Goal: Book appointment/travel/reservation

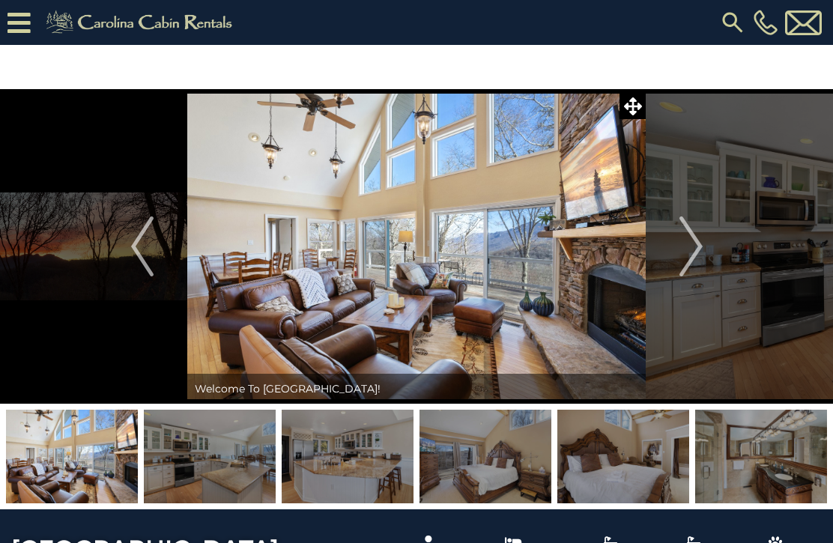
click at [688, 241] on img "Next" at bounding box center [691, 247] width 22 height 60
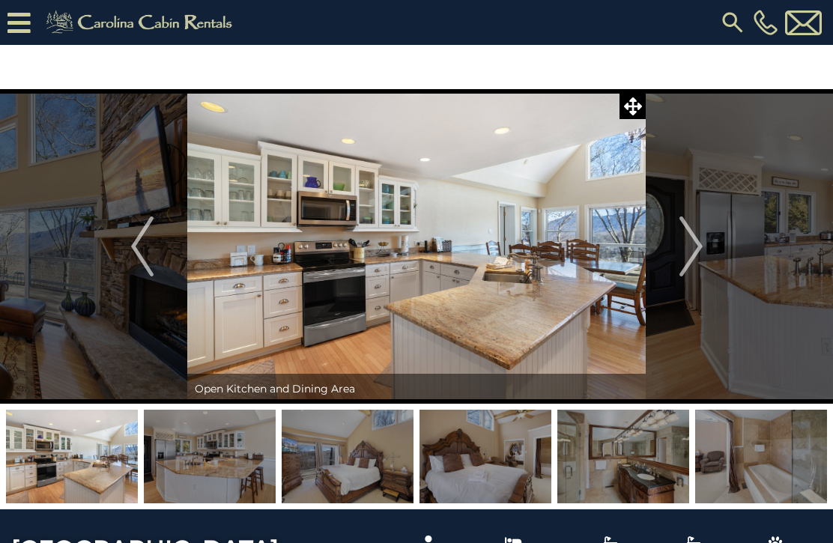
click at [686, 243] on img "Next" at bounding box center [691, 247] width 22 height 60
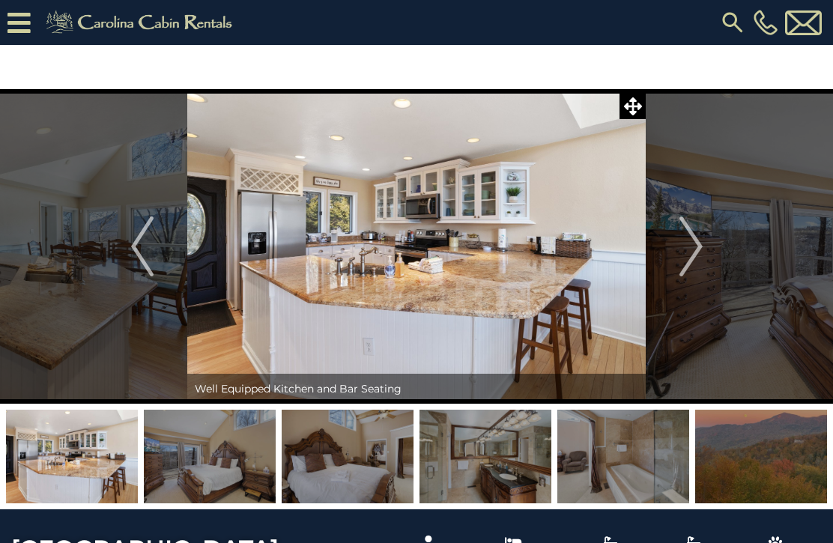
click at [681, 247] on img "Next" at bounding box center [691, 247] width 22 height 60
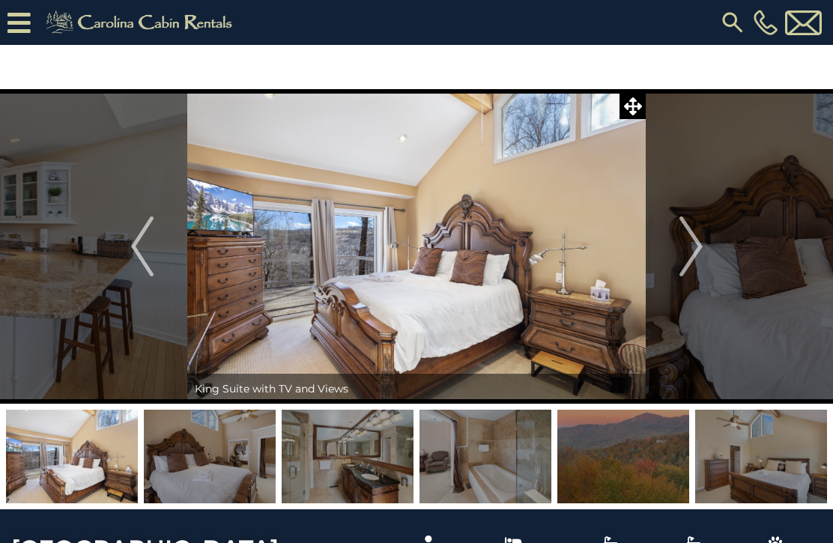
click at [685, 231] on img "Next" at bounding box center [691, 247] width 22 height 60
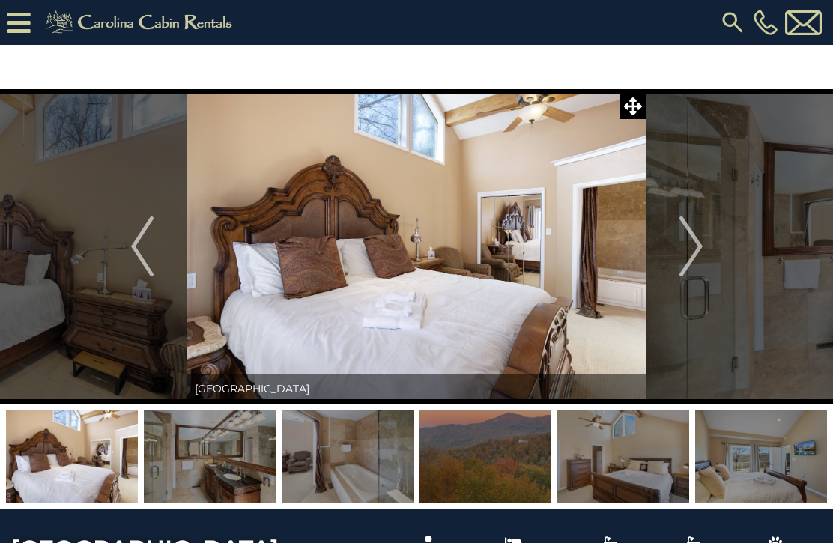
click at [686, 244] on img "Next" at bounding box center [691, 247] width 22 height 60
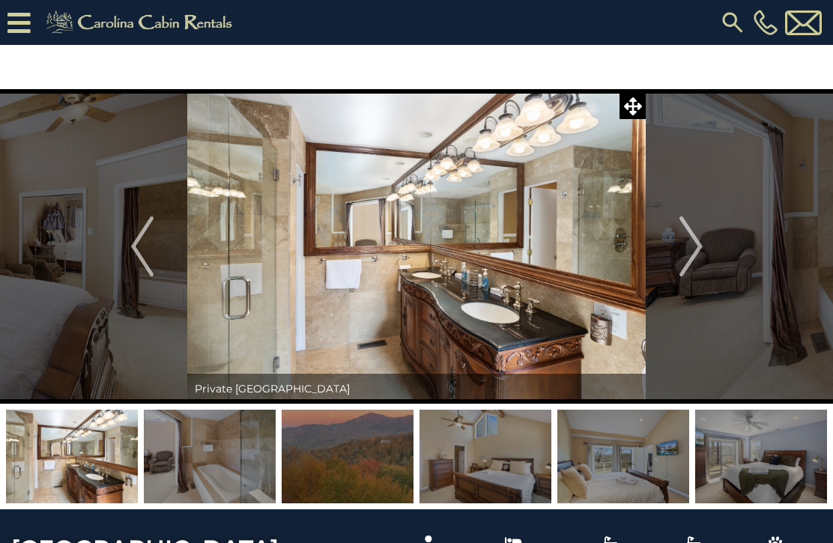
click at [692, 243] on img "Next" at bounding box center [691, 247] width 22 height 60
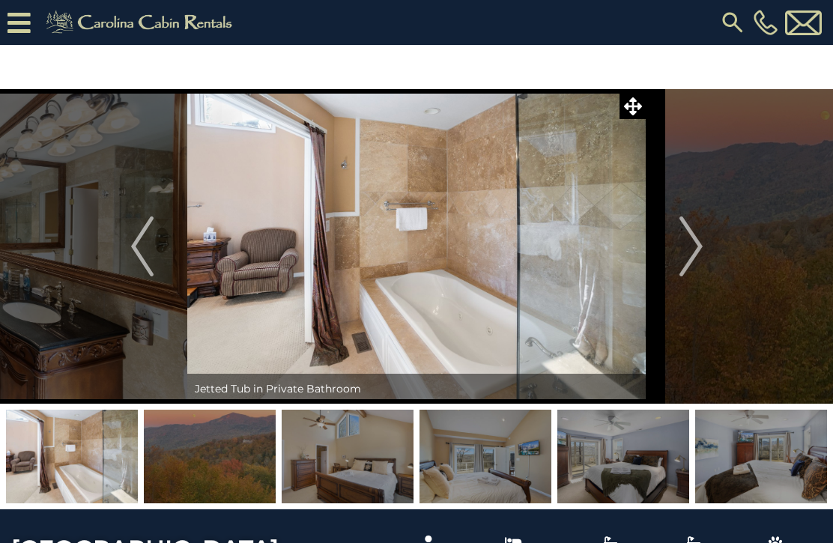
click at [686, 249] on img "Next" at bounding box center [691, 247] width 22 height 60
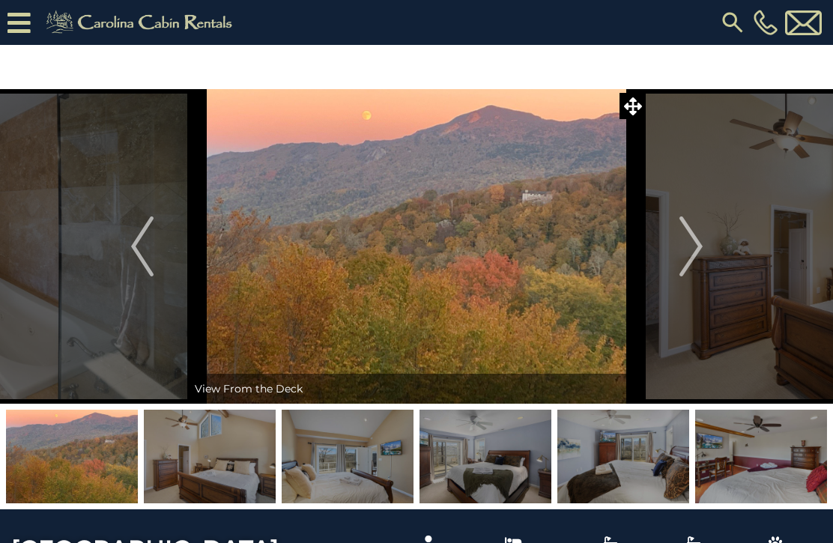
click at [681, 247] on img "Next" at bounding box center [691, 247] width 22 height 60
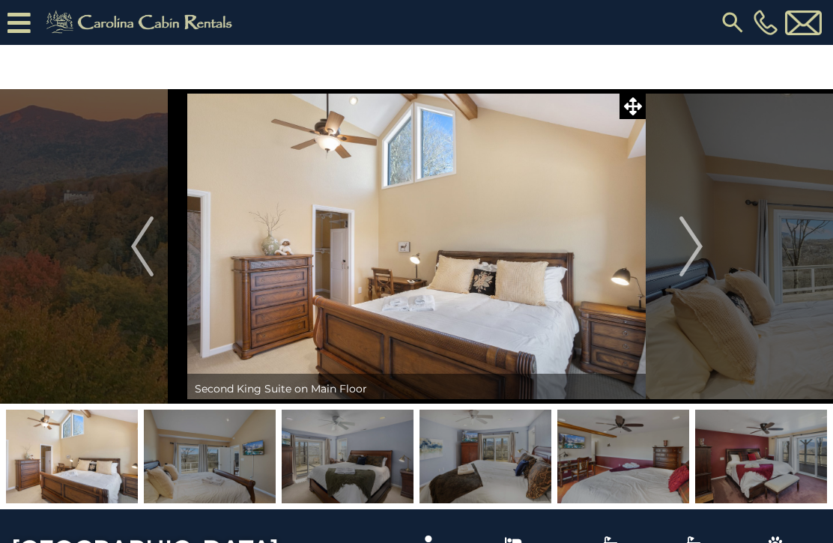
click at [686, 245] on img "Next" at bounding box center [691, 247] width 22 height 60
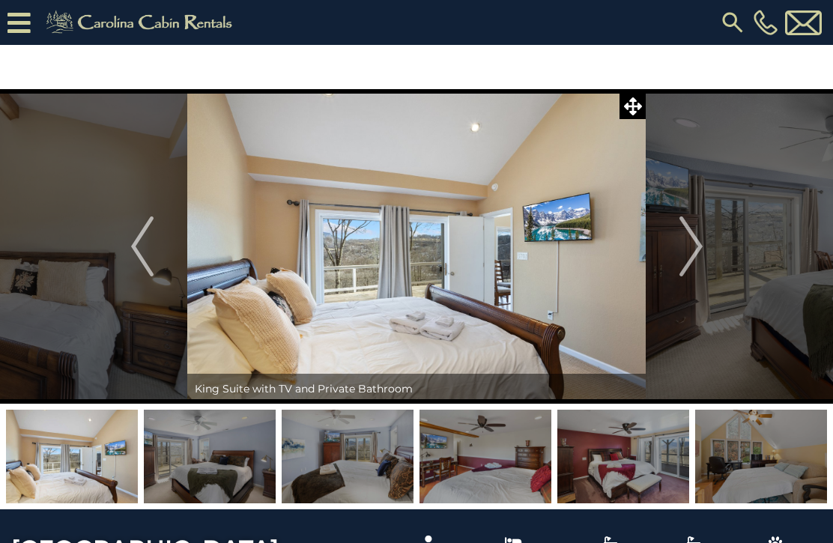
click at [685, 232] on img "Next" at bounding box center [691, 247] width 22 height 60
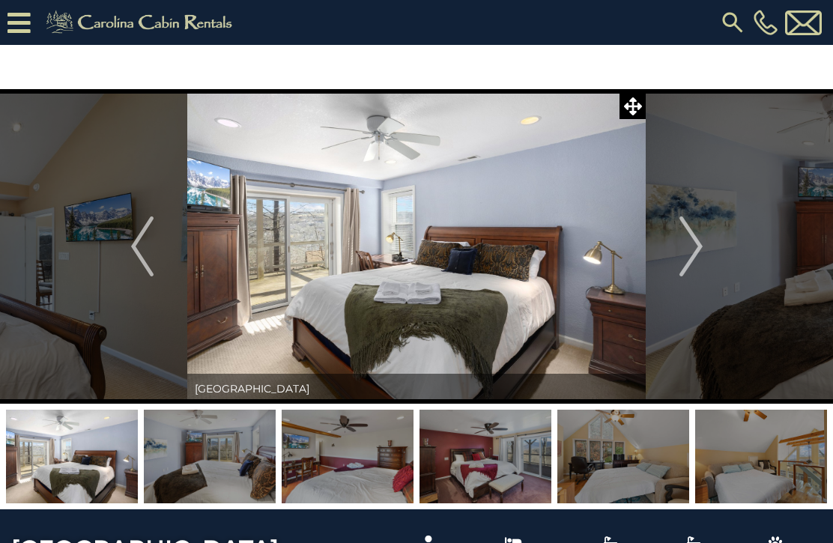
click at [635, 98] on icon at bounding box center [633, 106] width 18 height 18
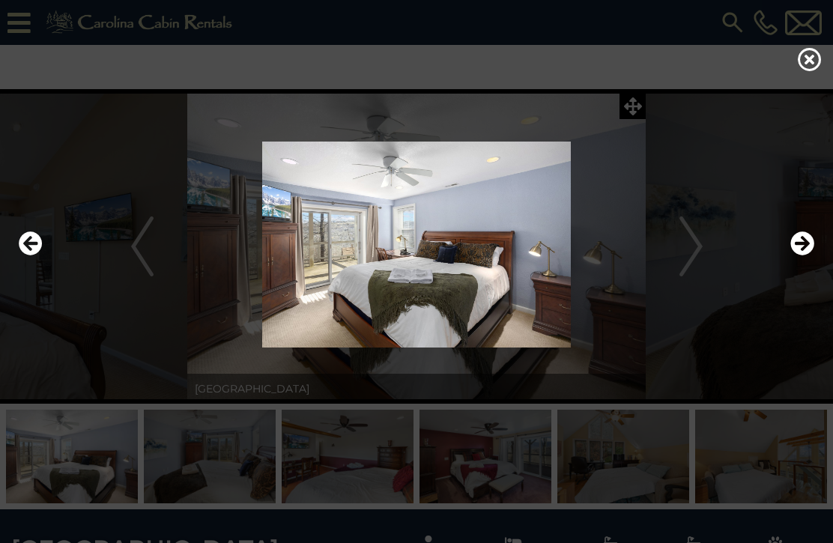
click at [810, 256] on icon "Next" at bounding box center [803, 244] width 24 height 24
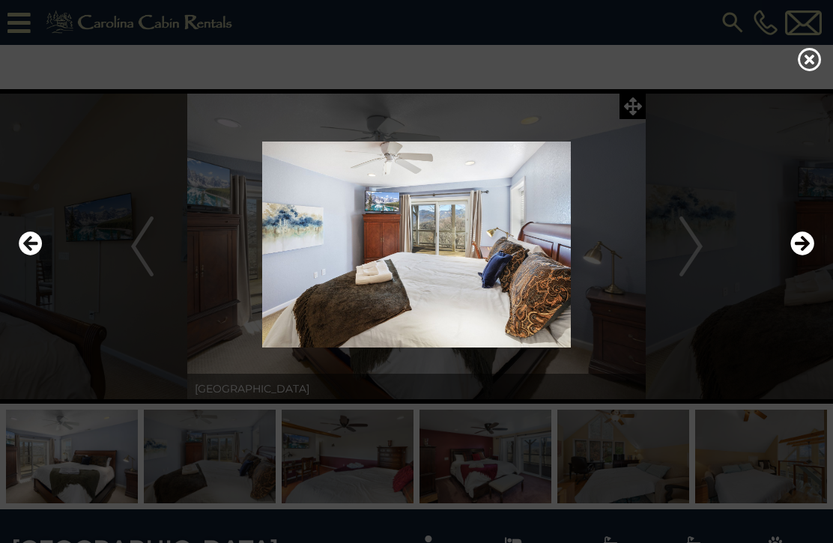
click at [796, 256] on icon "Next" at bounding box center [803, 244] width 24 height 24
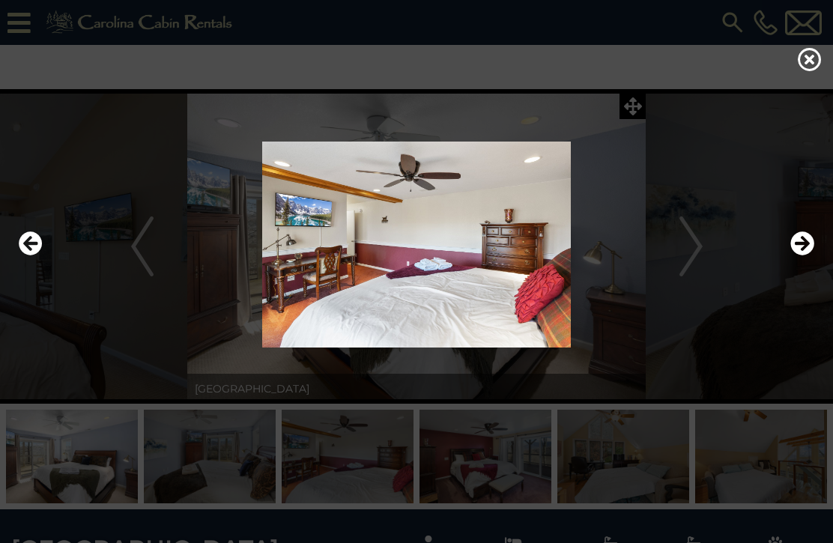
click at [796, 256] on icon "Next" at bounding box center [803, 244] width 24 height 24
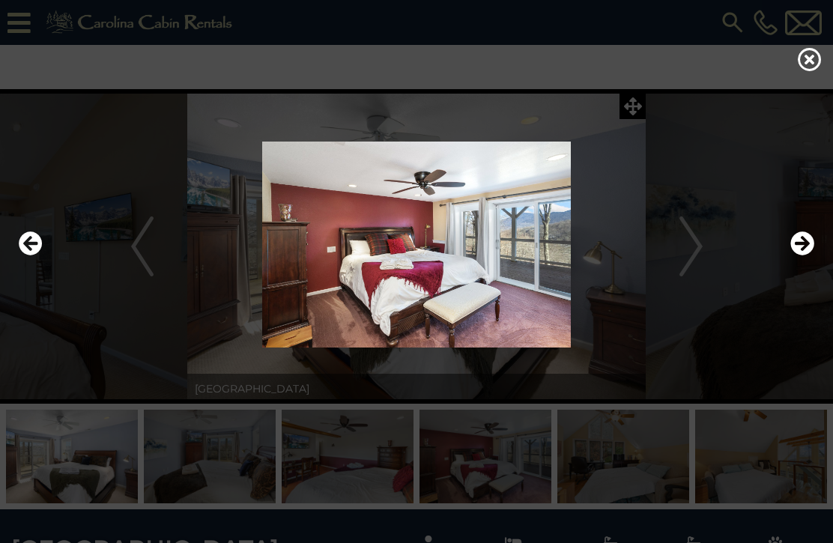
click at [639, 104] on div at bounding box center [416, 245] width 811 height 326
click at [803, 256] on icon "Next" at bounding box center [803, 244] width 24 height 24
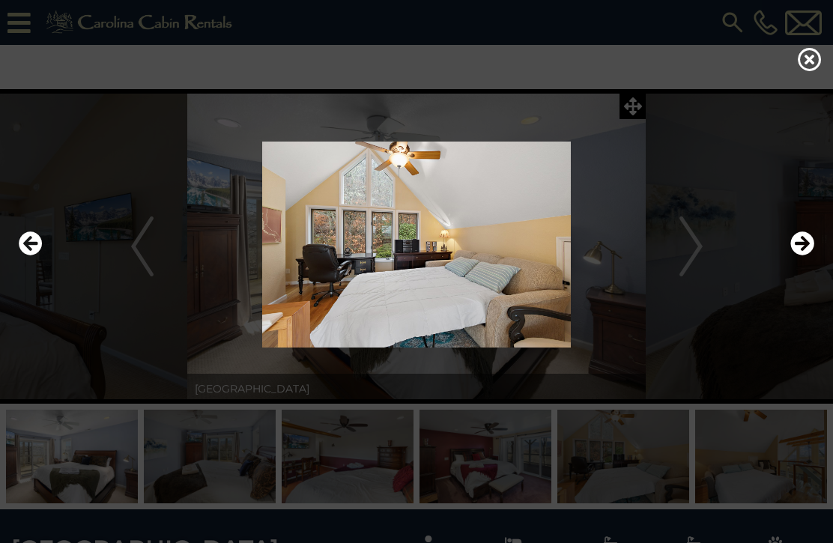
click at [812, 256] on icon "Next" at bounding box center [803, 244] width 24 height 24
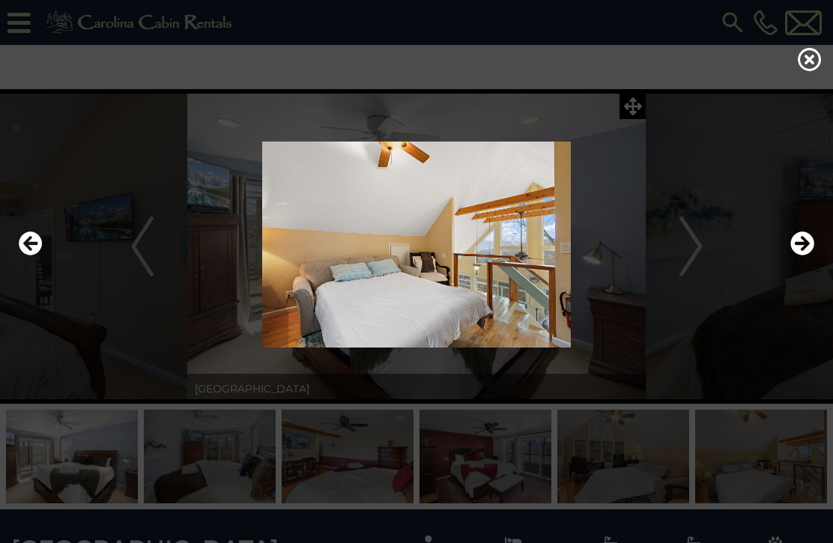
click at [804, 256] on icon "Next" at bounding box center [803, 244] width 24 height 24
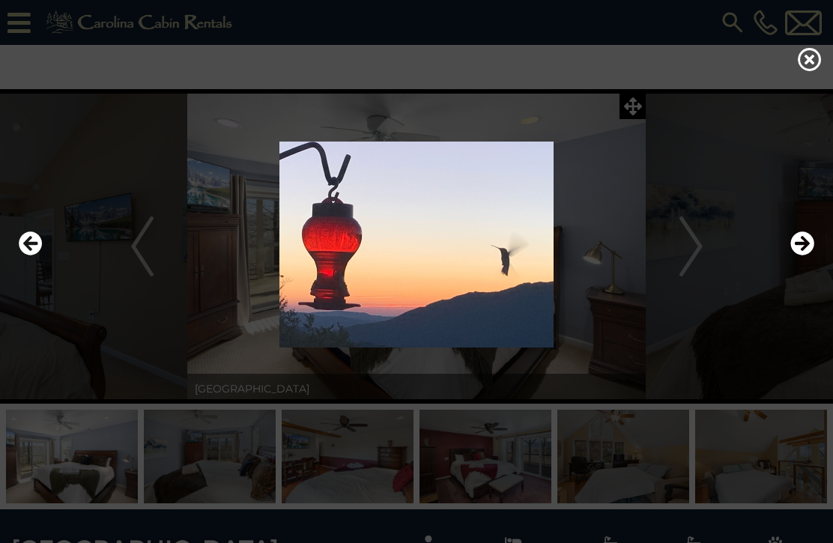
click at [800, 256] on icon "Next" at bounding box center [803, 244] width 24 height 24
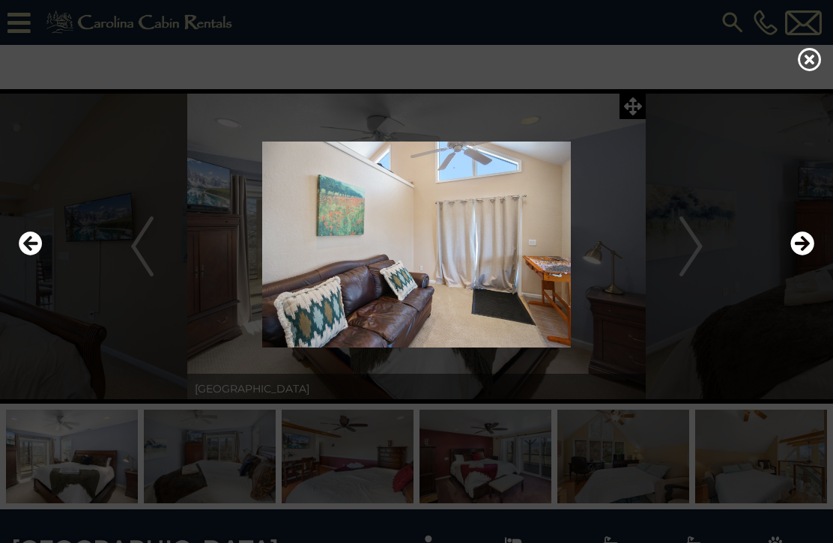
click at [800, 256] on icon "Next" at bounding box center [803, 244] width 24 height 24
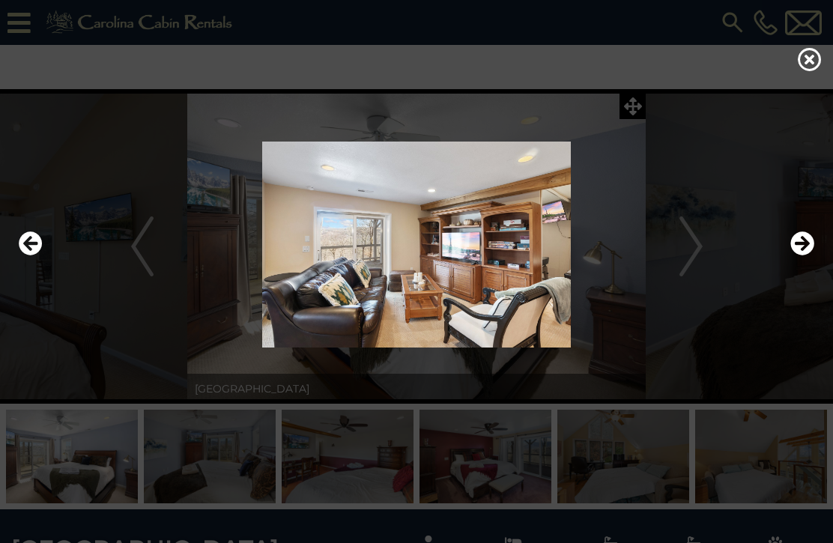
click at [803, 256] on icon "Next" at bounding box center [803, 244] width 24 height 24
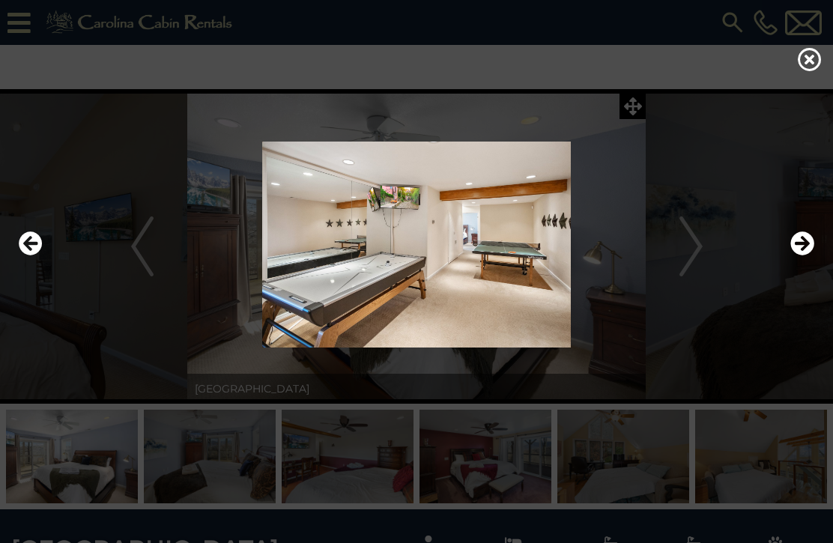
click at [800, 256] on icon "Next" at bounding box center [803, 244] width 24 height 24
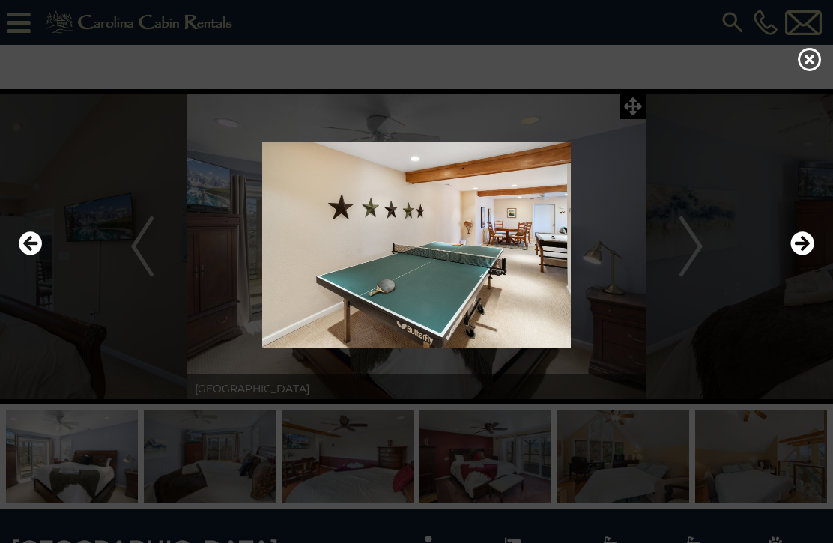
click at [800, 256] on icon "Next" at bounding box center [803, 244] width 24 height 24
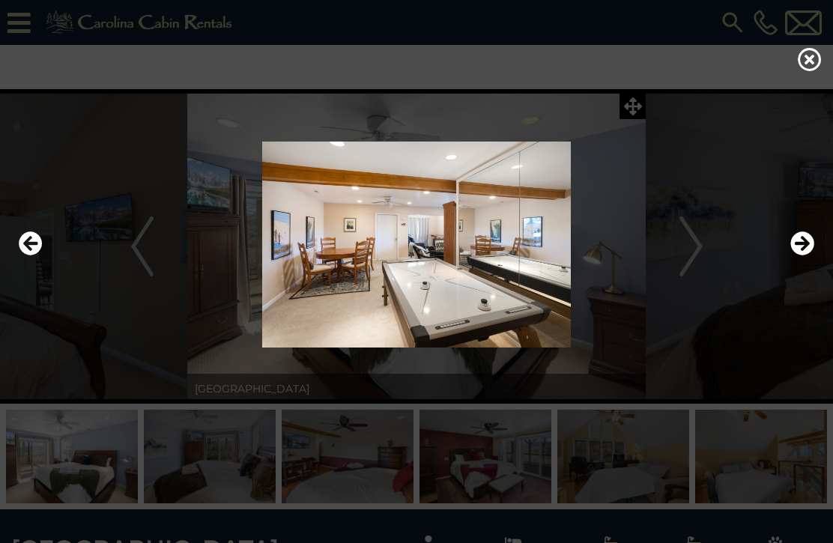
click at [797, 256] on icon "Next" at bounding box center [803, 244] width 24 height 24
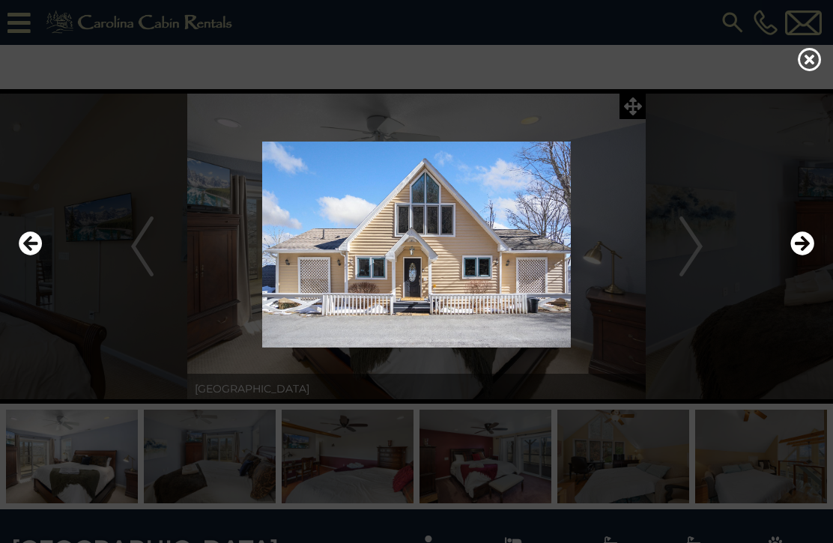
click at [801, 256] on icon "Next" at bounding box center [803, 244] width 24 height 24
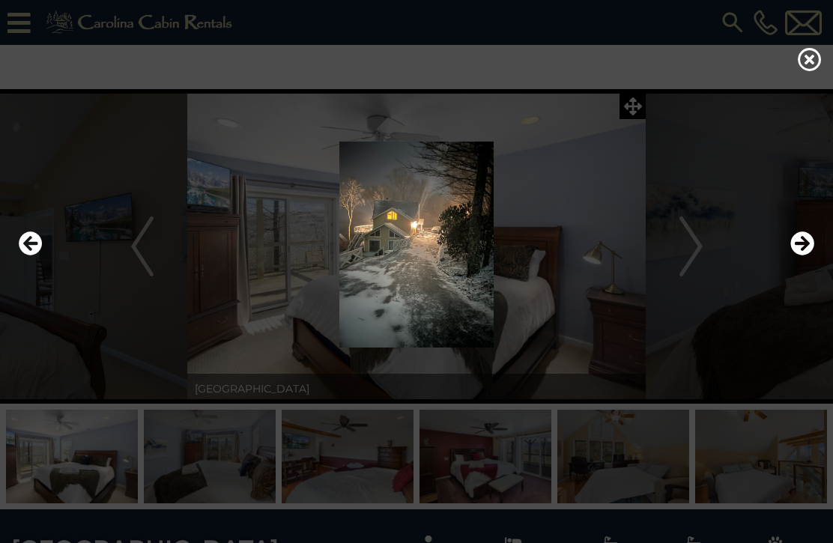
click at [809, 55] on icon at bounding box center [810, 59] width 24 height 24
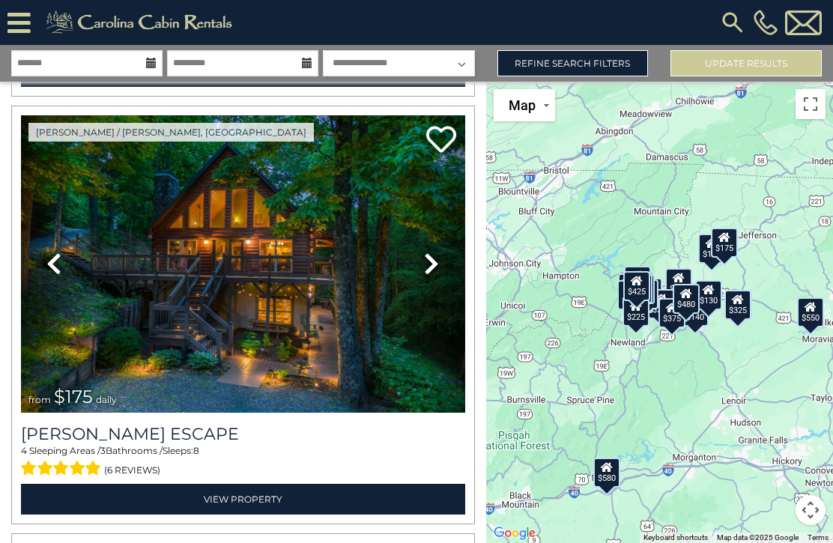
scroll to position [870, 0]
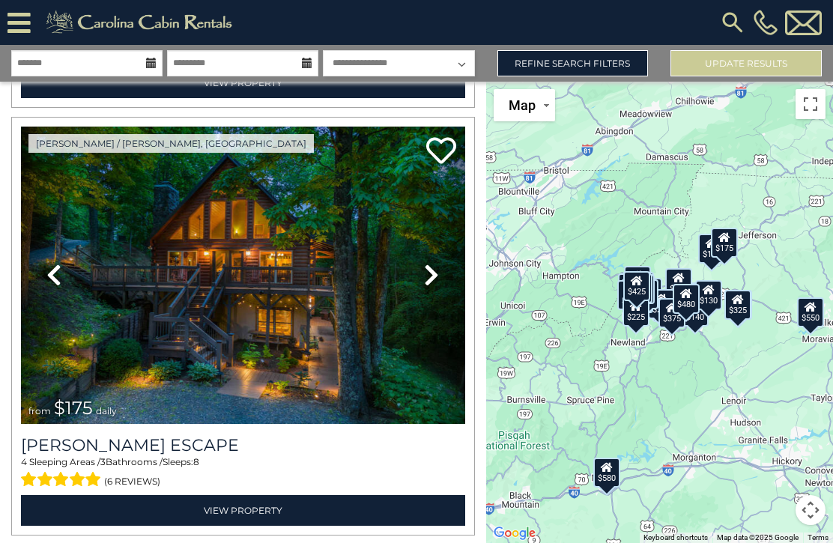
click at [430, 280] on icon at bounding box center [431, 275] width 15 height 24
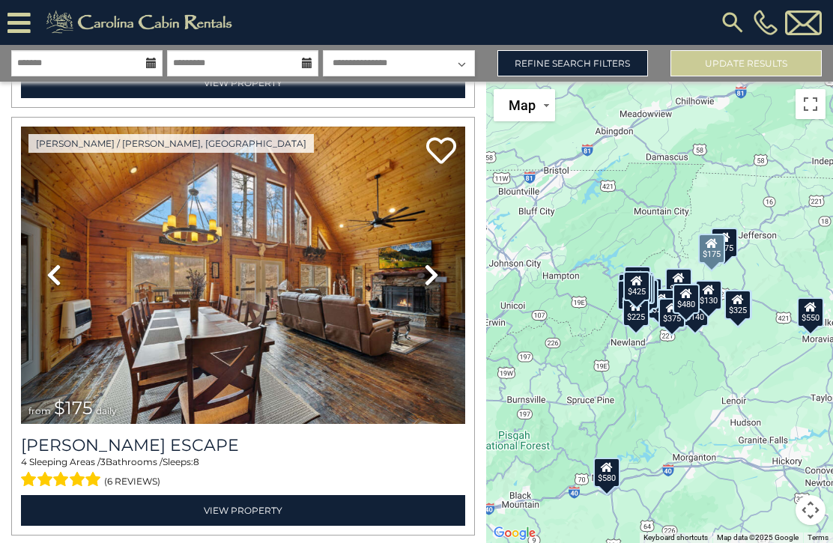
click at [416, 274] on link "Next" at bounding box center [432, 275] width 67 height 297
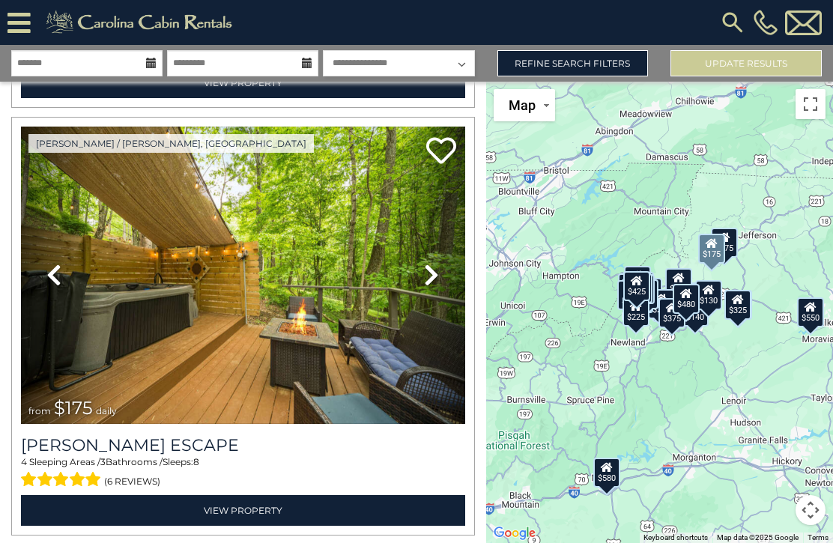
click at [436, 281] on icon at bounding box center [431, 275] width 15 height 24
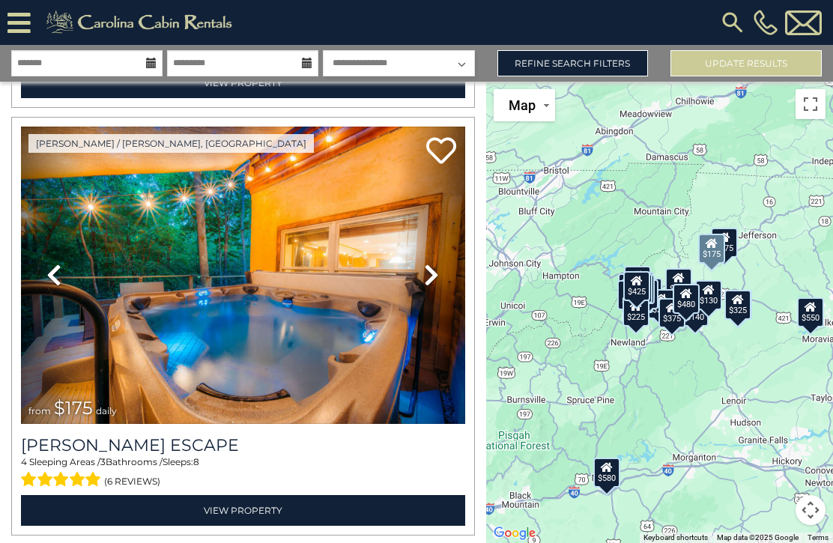
click at [439, 270] on icon at bounding box center [431, 275] width 15 height 24
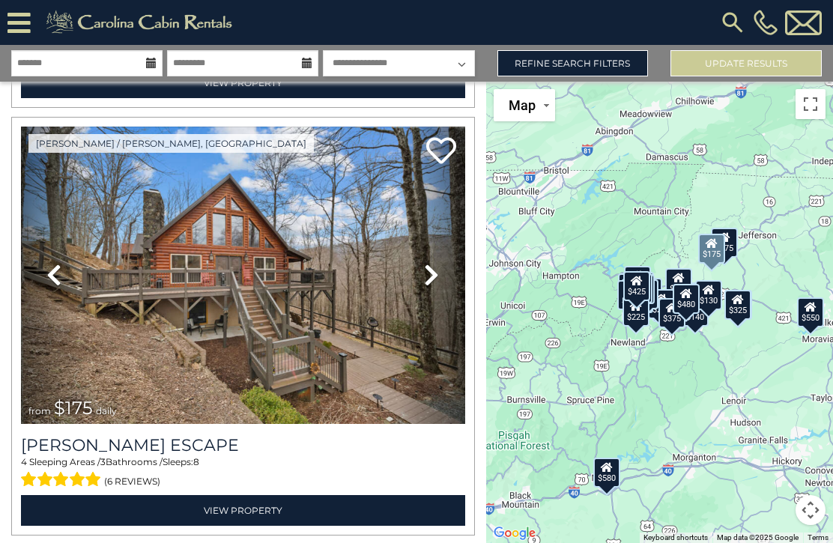
click at [436, 265] on icon at bounding box center [431, 275] width 15 height 24
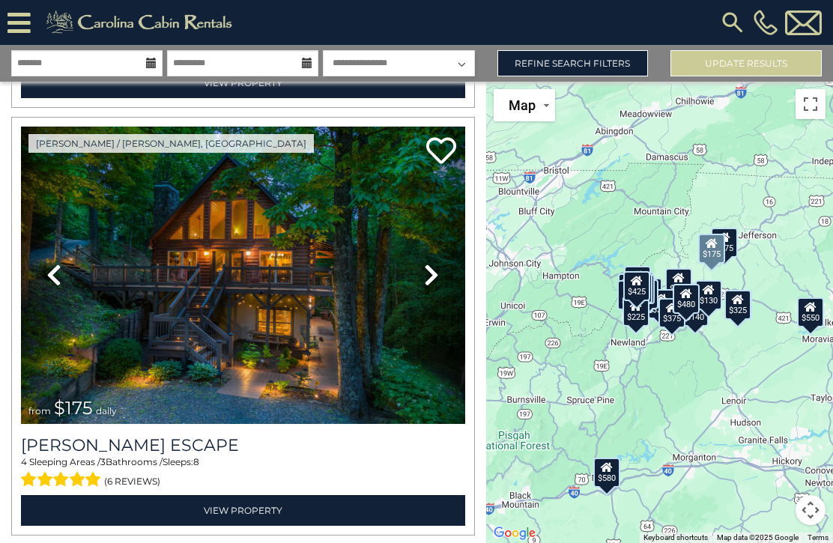
click at [436, 270] on icon at bounding box center [431, 275] width 15 height 24
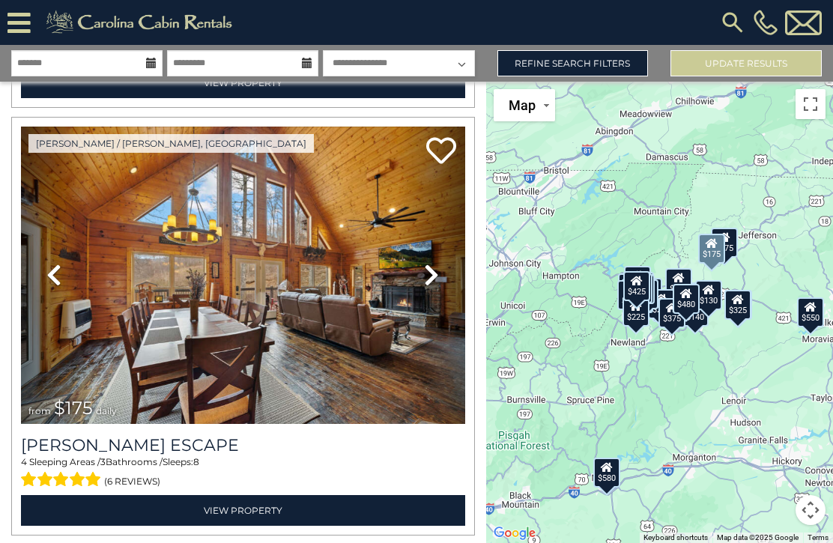
click at [433, 274] on icon at bounding box center [431, 275] width 15 height 24
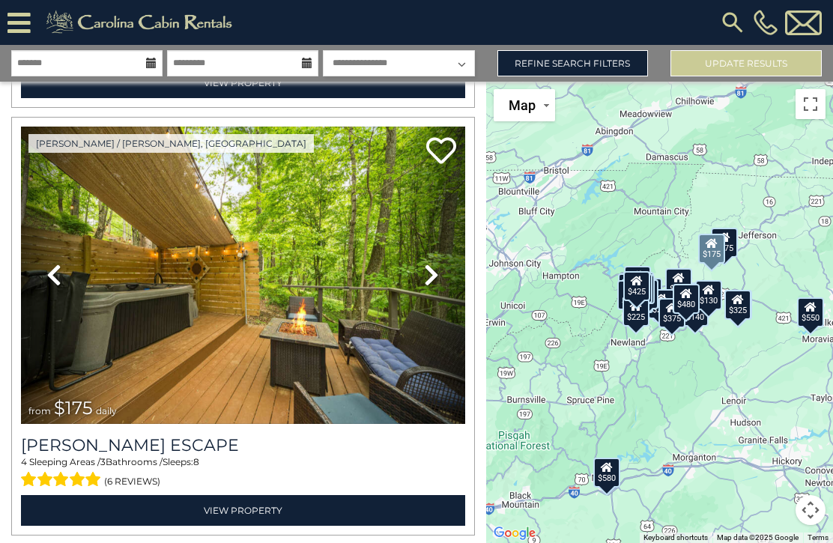
click at [429, 279] on icon at bounding box center [431, 275] width 15 height 24
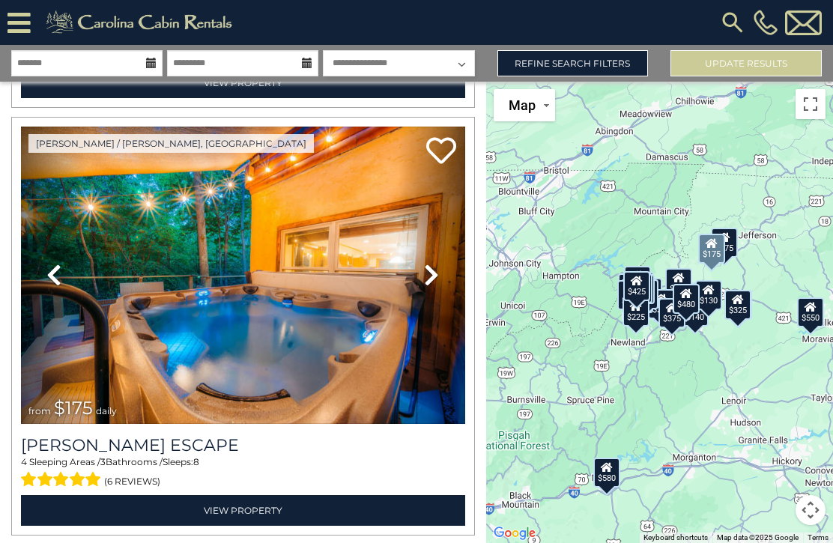
click at [213, 501] on link "View Property" at bounding box center [243, 510] width 444 height 31
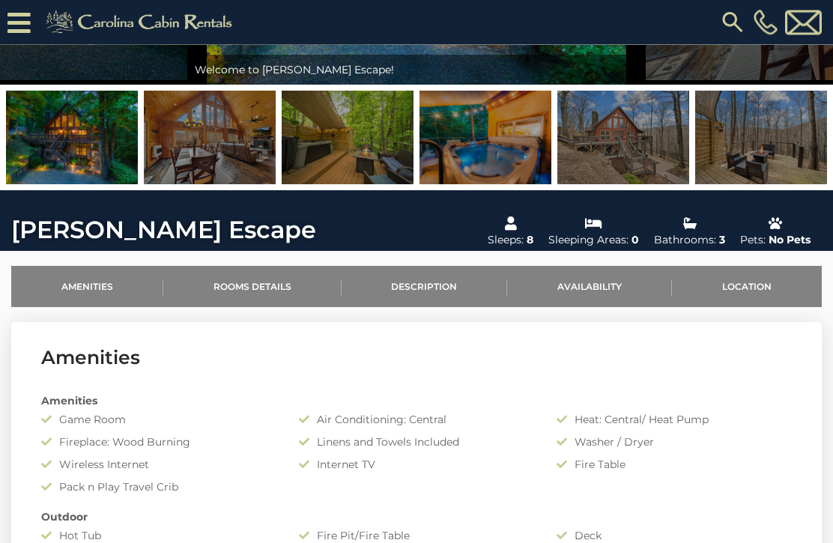
scroll to position [275, 0]
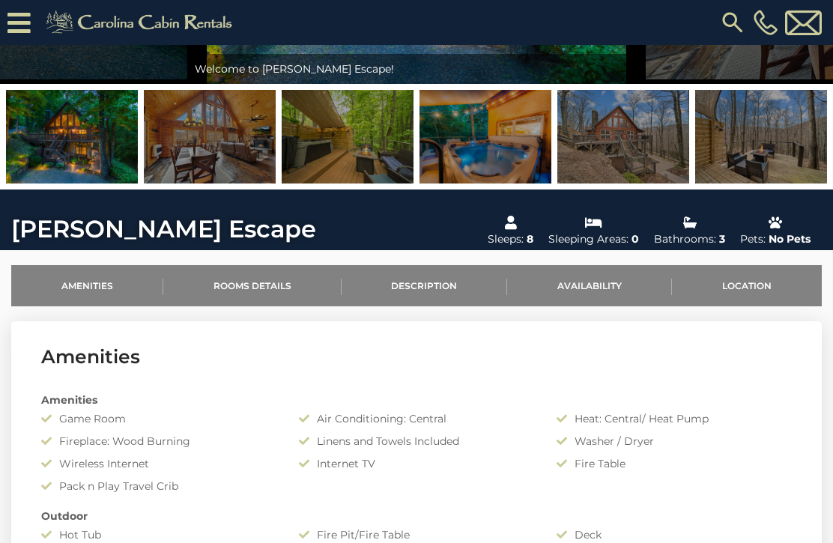
click at [246, 288] on link "Rooms Details" at bounding box center [252, 285] width 178 height 41
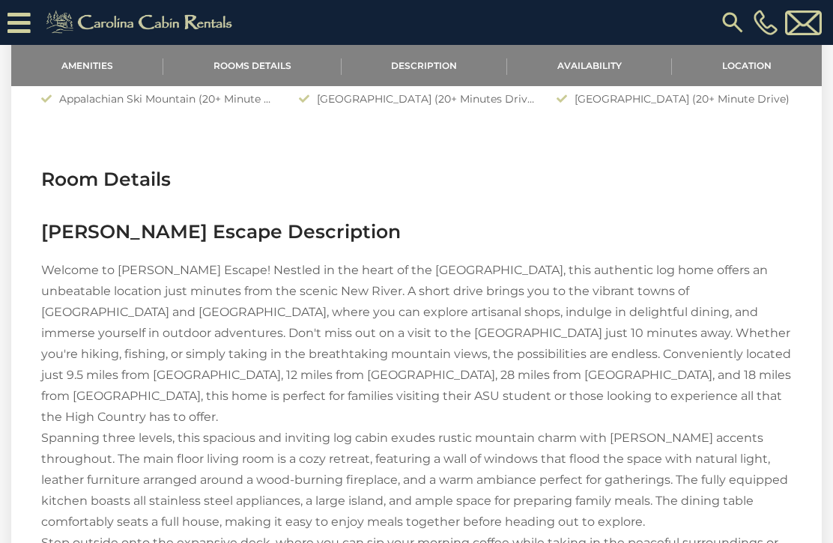
scroll to position [1005, 0]
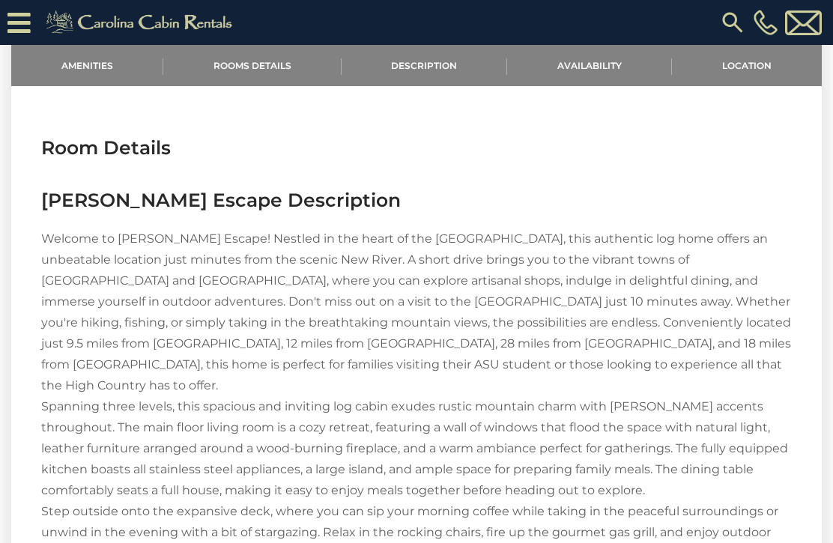
click at [411, 68] on link "Description" at bounding box center [425, 65] width 166 height 41
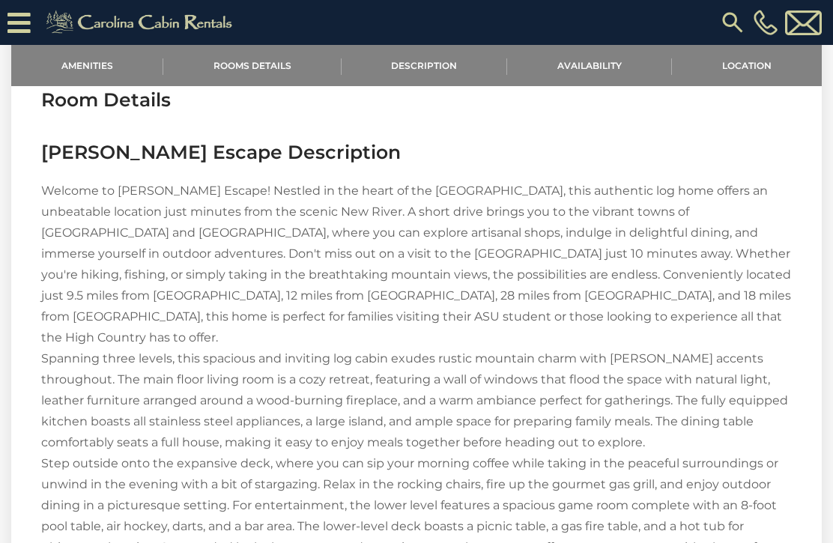
scroll to position [1057, 0]
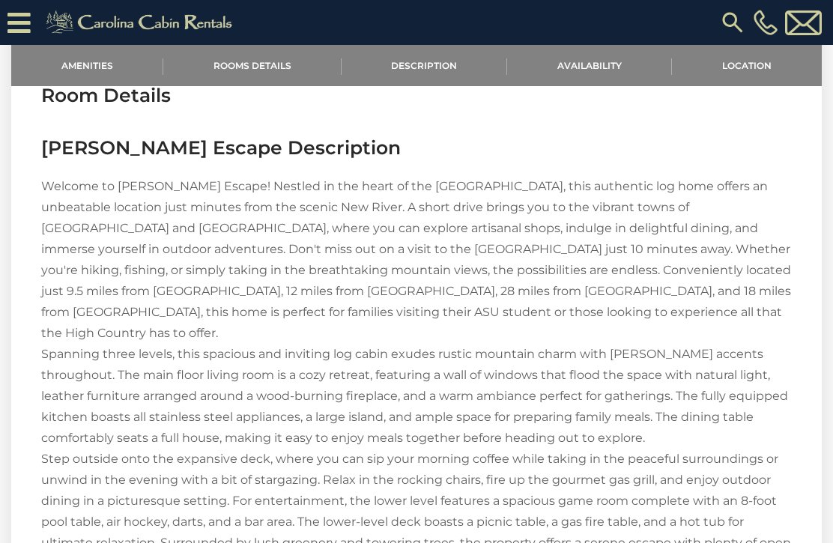
click at [614, 58] on link "Availability" at bounding box center [589, 65] width 165 height 41
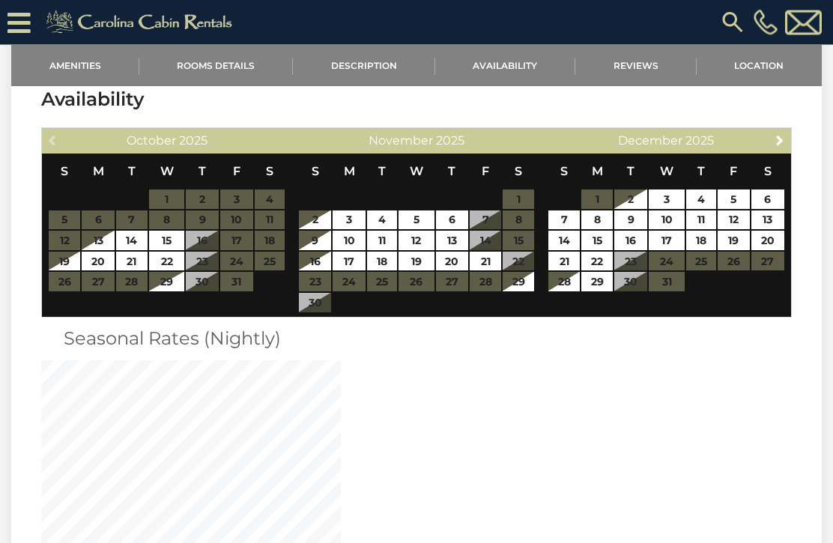
scroll to position [2565, 0]
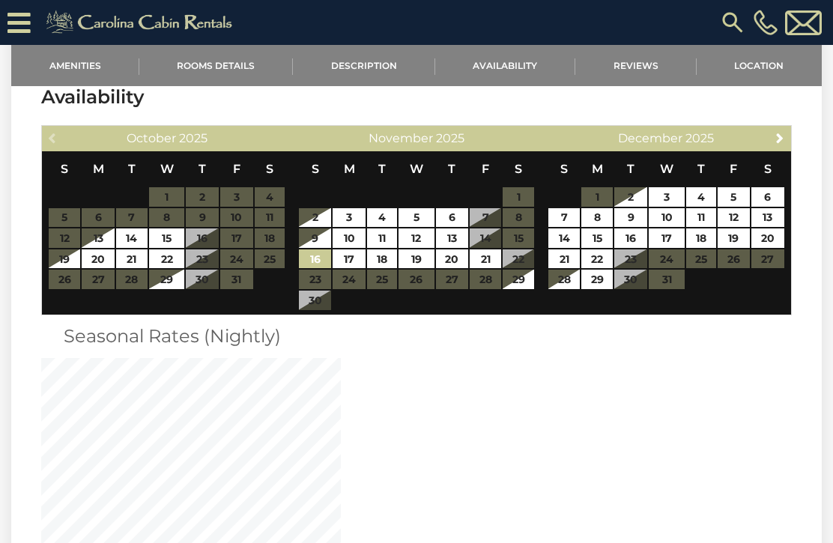
click at [300, 250] on link "16" at bounding box center [315, 259] width 33 height 19
type input "**********"
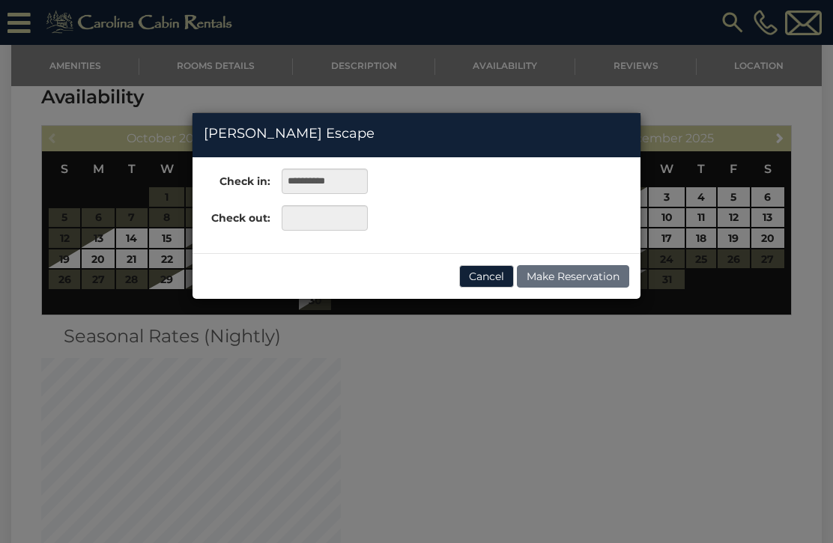
click at [483, 267] on button "Cancel" at bounding box center [486, 276] width 55 height 22
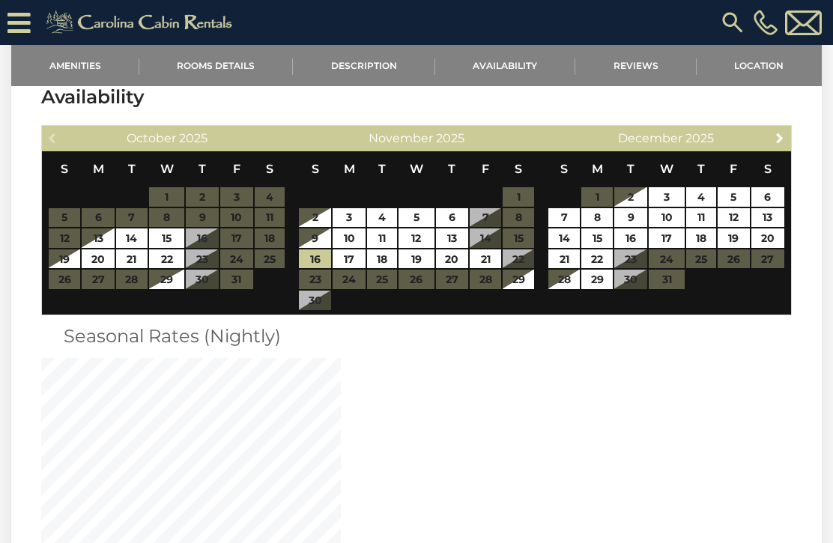
click at [313, 268] on table "S M T W T F S 1 2 3 4 5 6 7 8 9 10 11 12 13 14 15 16 17 18 19 20 21 22 23 24 25…" at bounding box center [417, 231] width 238 height 160
click at [307, 250] on link "16" at bounding box center [315, 259] width 33 height 19
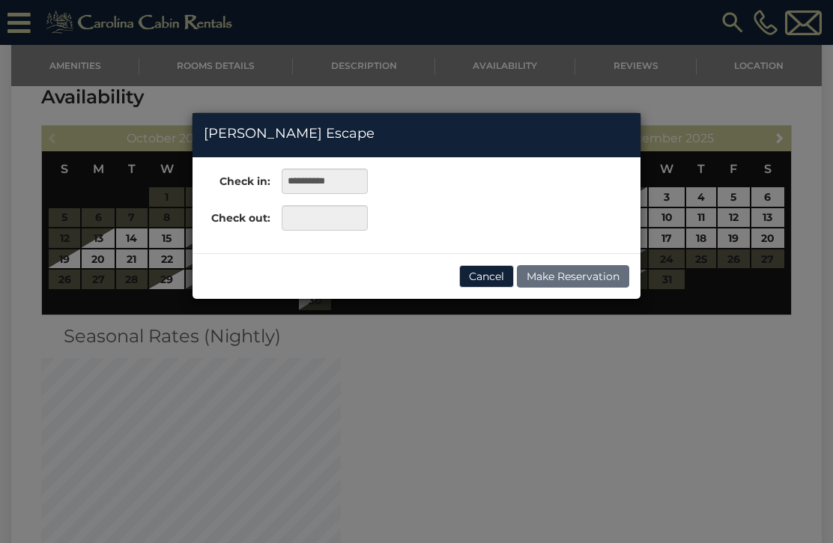
click at [322, 262] on div "Cancel Make Reservation" at bounding box center [417, 276] width 448 height 46
click at [487, 268] on button "Cancel" at bounding box center [486, 276] width 55 height 22
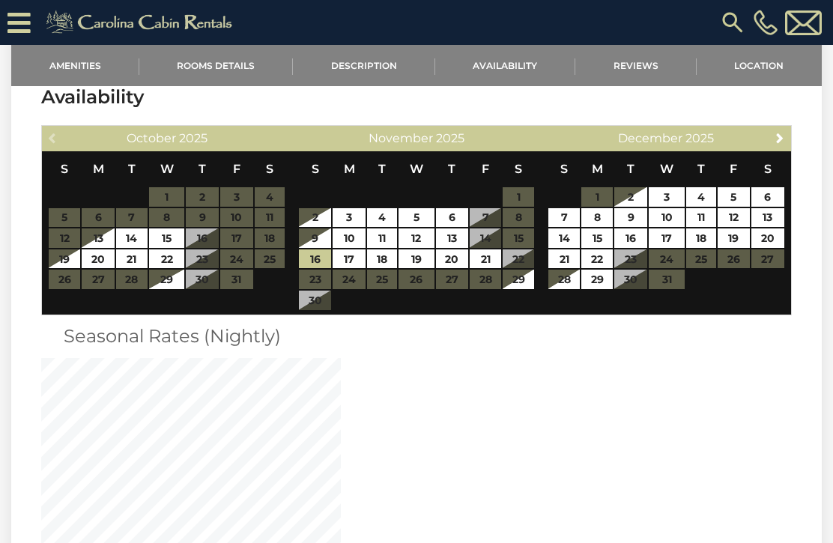
click at [316, 258] on table "S M T W T F S 1 2 3 4 5 6 7 8 9 10 11 12 13 14 15 16 17 18 19 20 21 22 23 24 25…" at bounding box center [417, 231] width 238 height 160
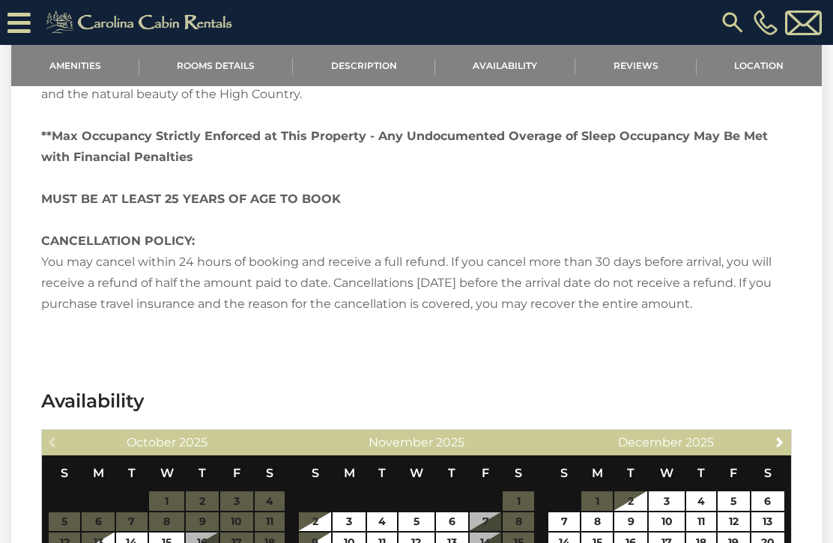
scroll to position [2251, 0]
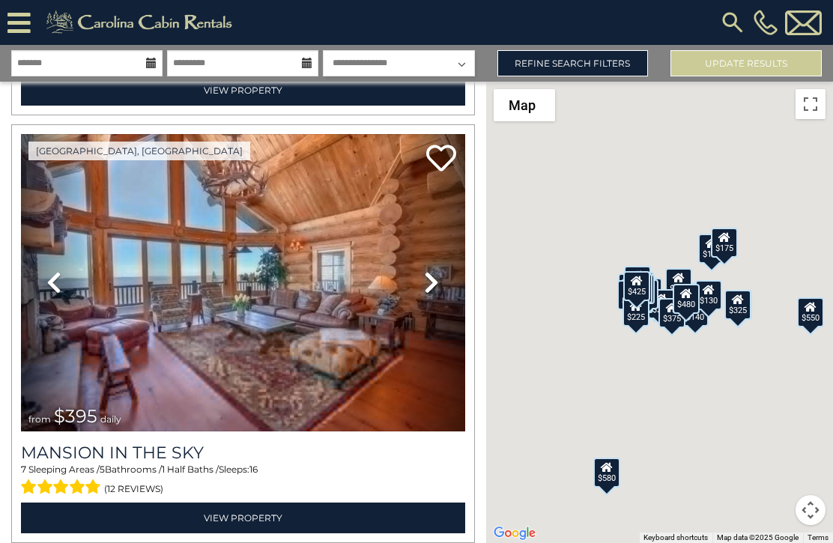
scroll to position [3436, 0]
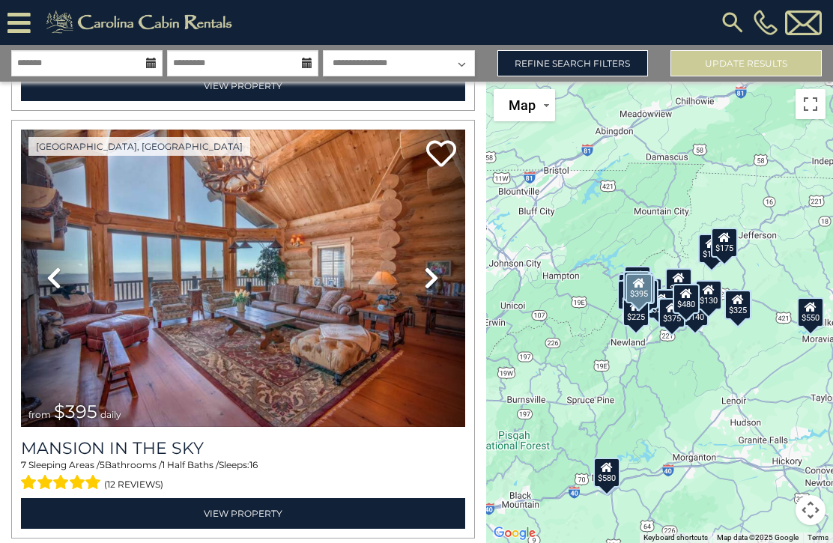
click at [428, 285] on icon at bounding box center [431, 278] width 15 height 24
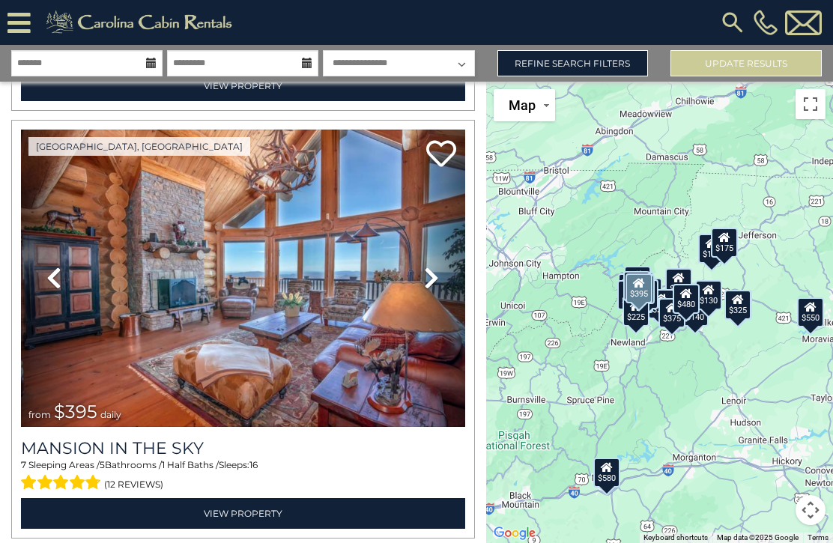
click at [438, 281] on icon at bounding box center [431, 278] width 15 height 24
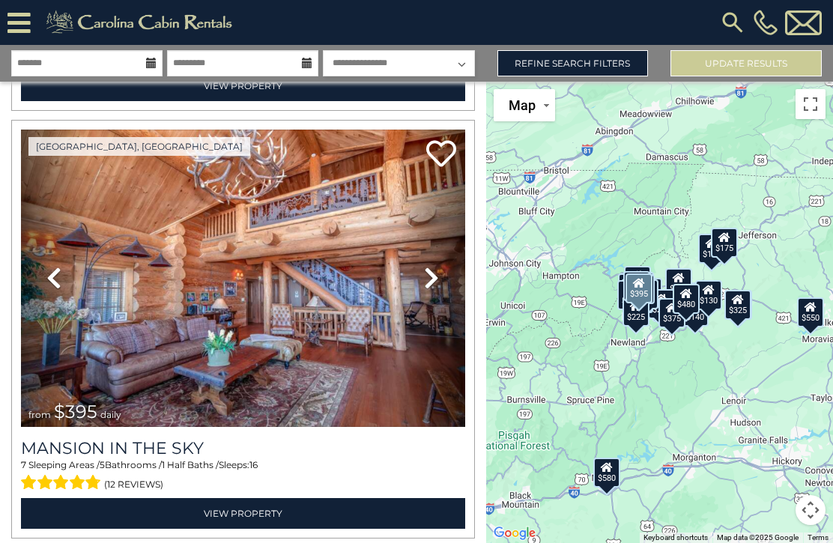
click at [438, 279] on icon at bounding box center [431, 278] width 15 height 24
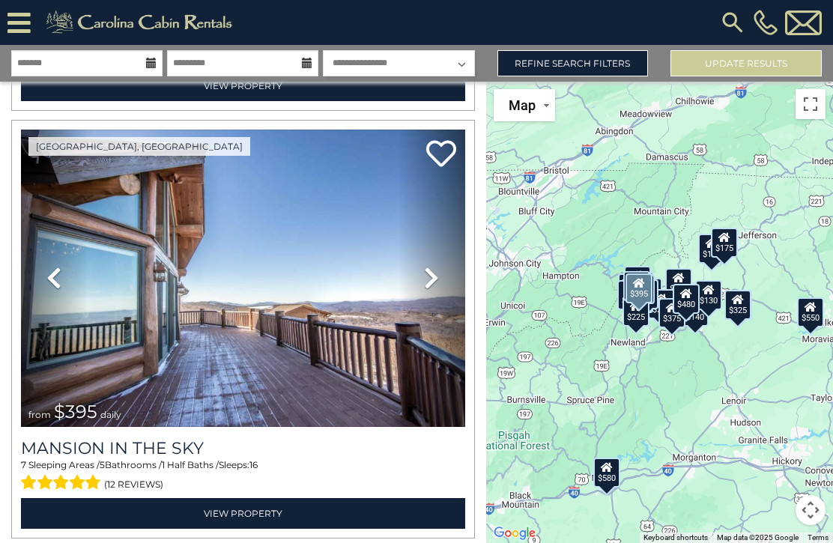
click at [437, 277] on icon at bounding box center [431, 278] width 15 height 24
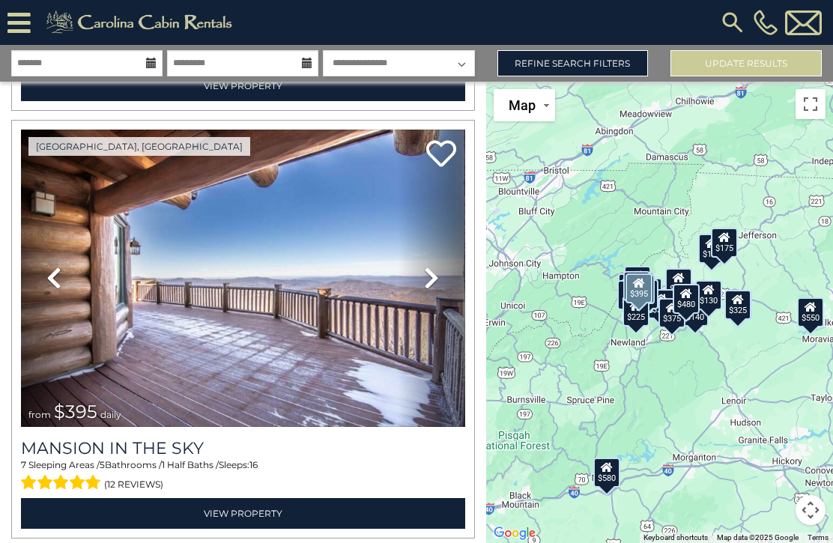
click at [433, 276] on icon at bounding box center [431, 278] width 15 height 24
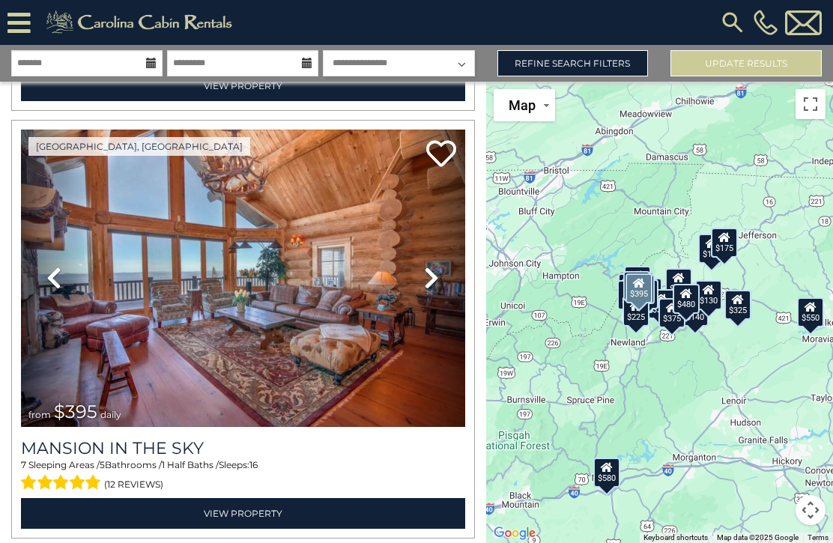
click at [441, 277] on link "Next" at bounding box center [432, 278] width 67 height 297
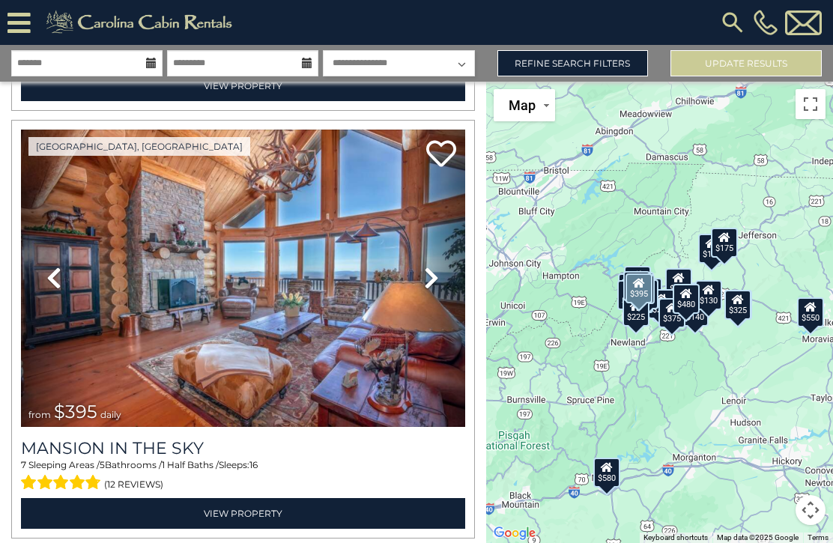
click at [440, 274] on link "Next" at bounding box center [432, 278] width 67 height 297
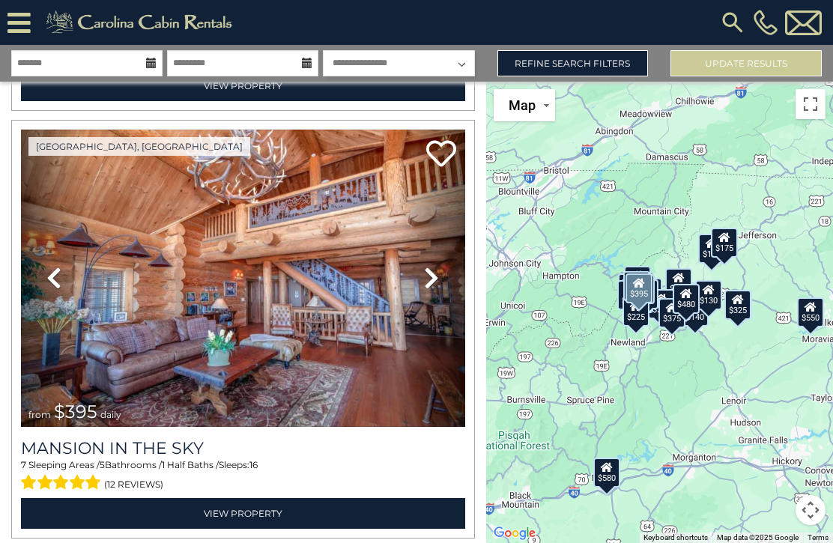
click at [440, 277] on link "Next" at bounding box center [432, 278] width 67 height 297
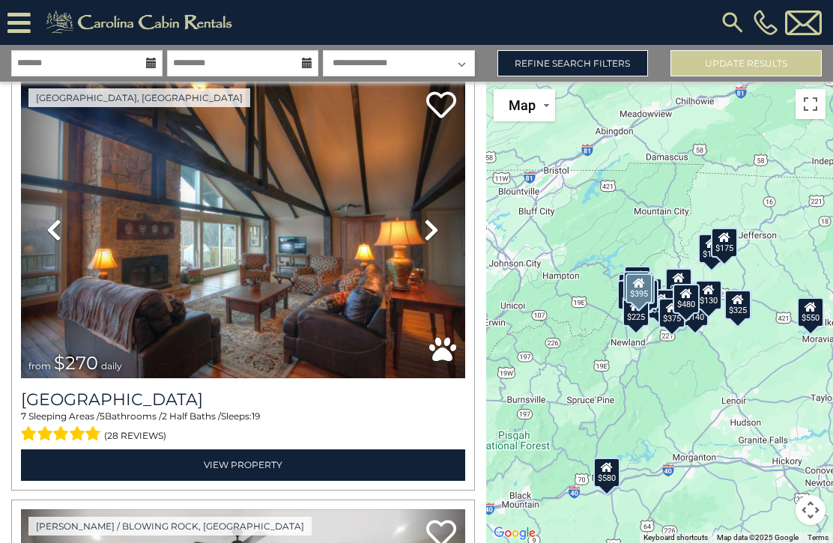
scroll to position [3913, 0]
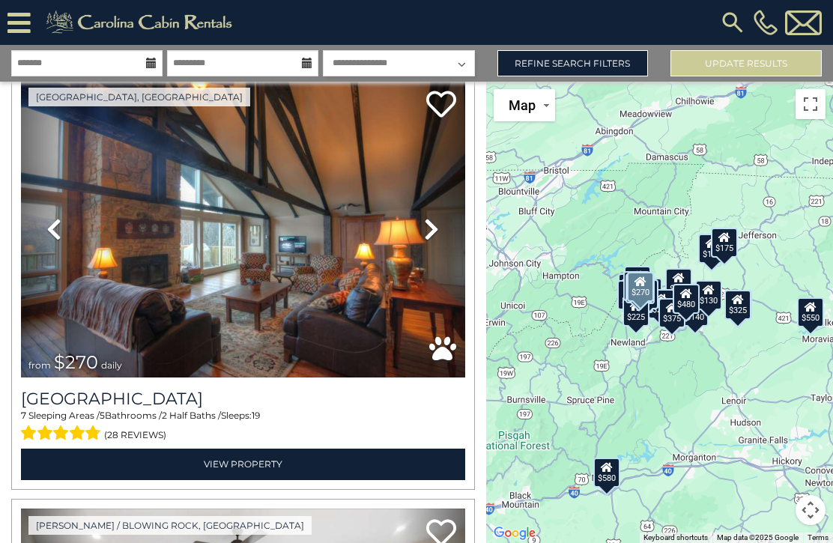
click at [40, 239] on link "Previous" at bounding box center [54, 228] width 67 height 297
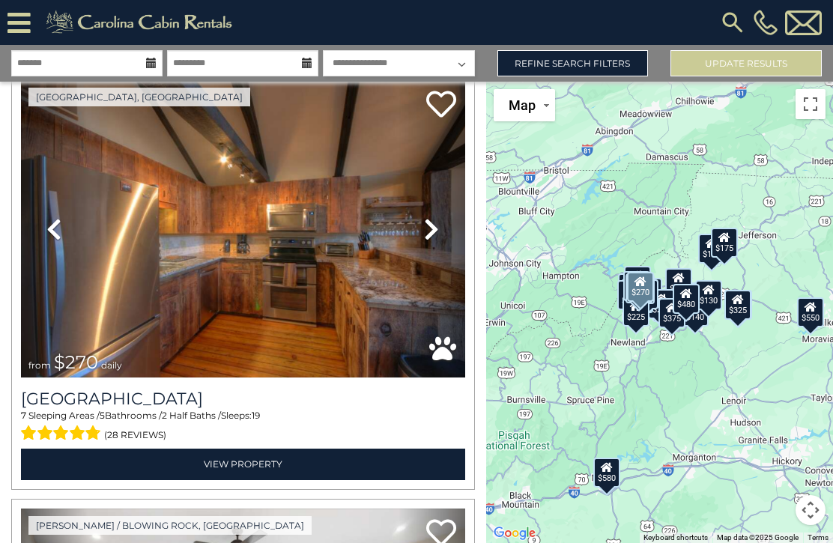
click at [52, 238] on icon at bounding box center [53, 229] width 15 height 24
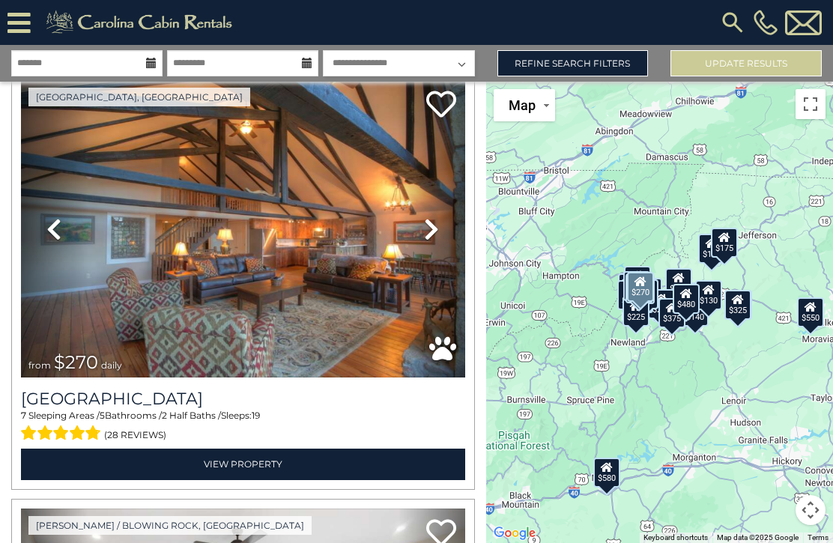
click at [51, 231] on icon at bounding box center [53, 229] width 15 height 24
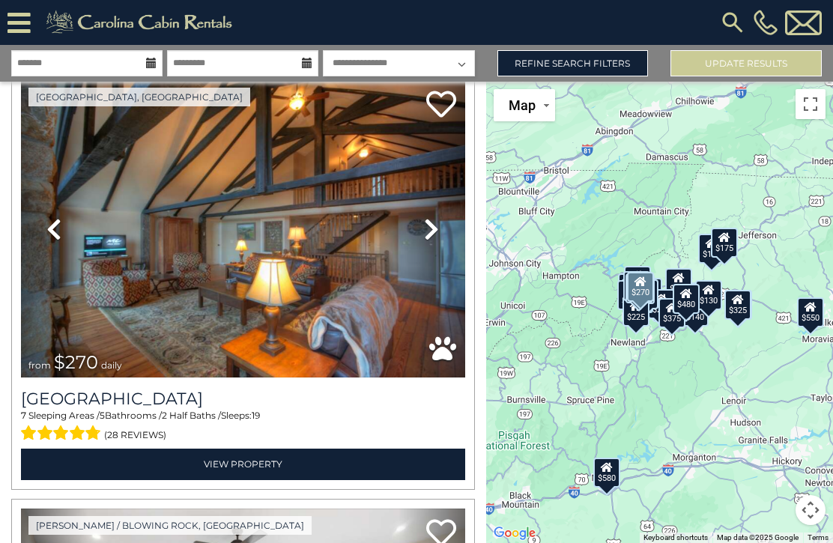
click at [48, 238] on icon at bounding box center [53, 229] width 15 height 24
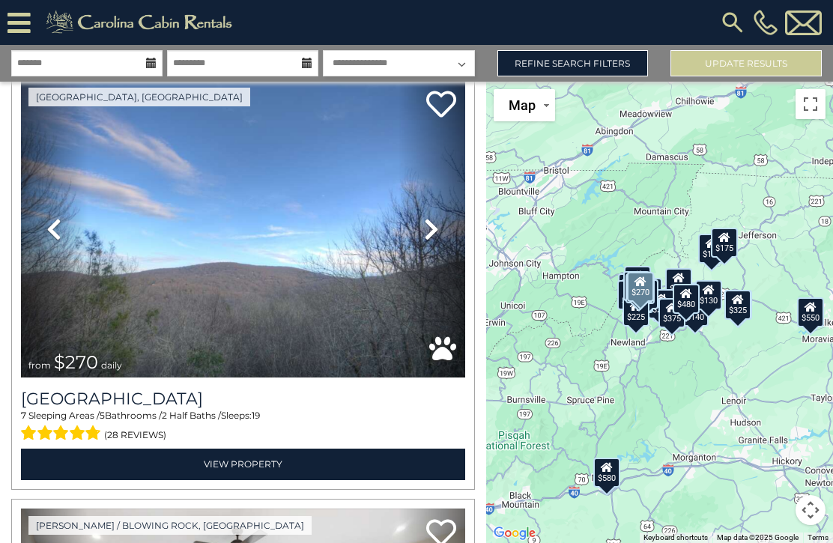
click at [41, 239] on link "Previous" at bounding box center [54, 228] width 67 height 297
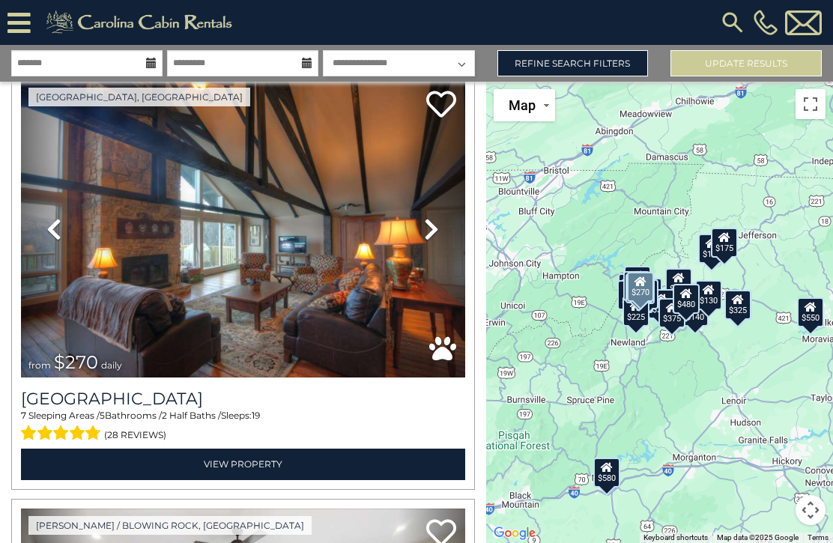
click at [46, 232] on link "Previous" at bounding box center [54, 228] width 67 height 297
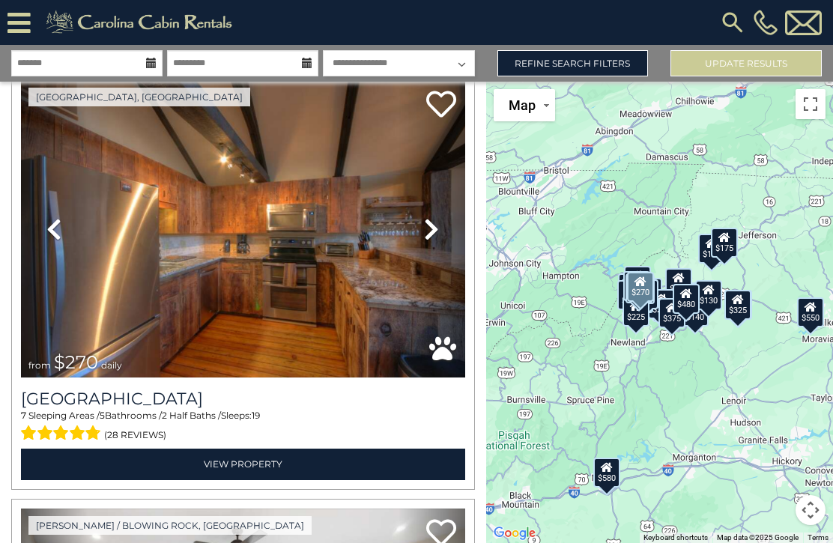
click at [46, 232] on icon at bounding box center [53, 229] width 15 height 24
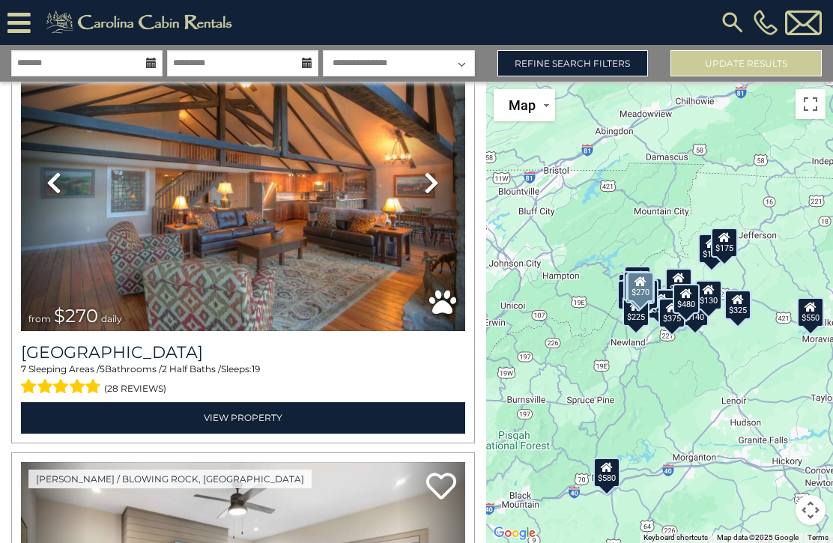
scroll to position [4004, 0]
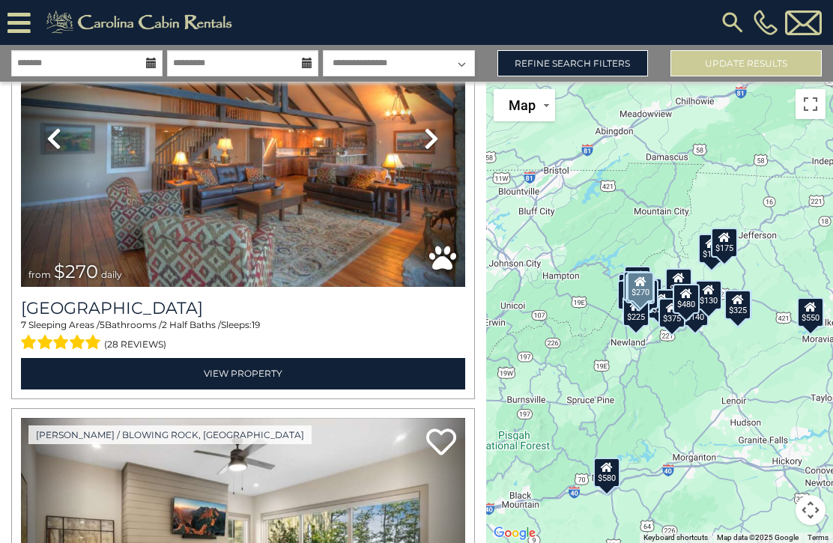
click at [214, 377] on link "View Property" at bounding box center [243, 373] width 444 height 31
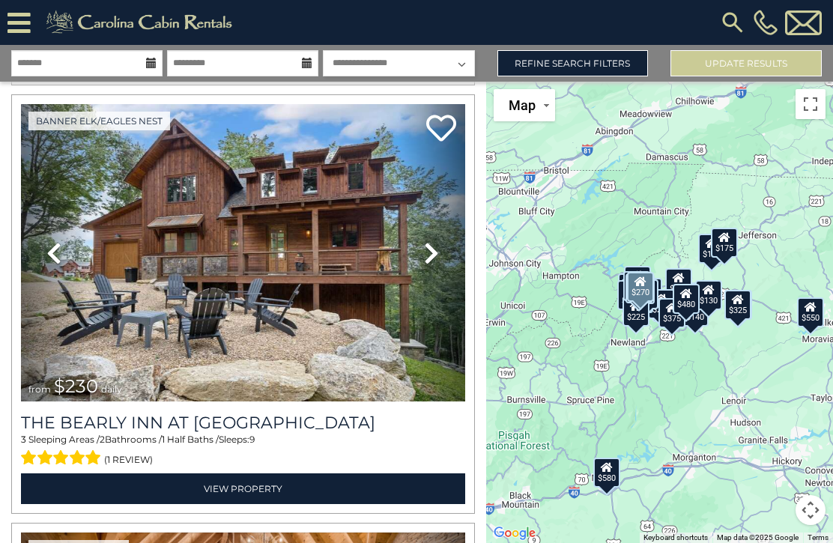
scroll to position [5174, 0]
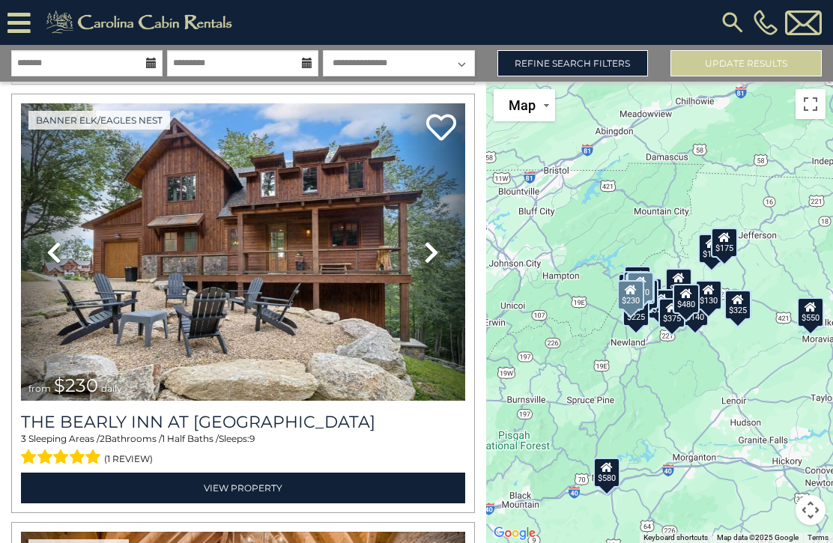
click at [211, 498] on link "View Property" at bounding box center [243, 488] width 444 height 31
click at [40, 62] on input "text" at bounding box center [86, 63] width 151 height 26
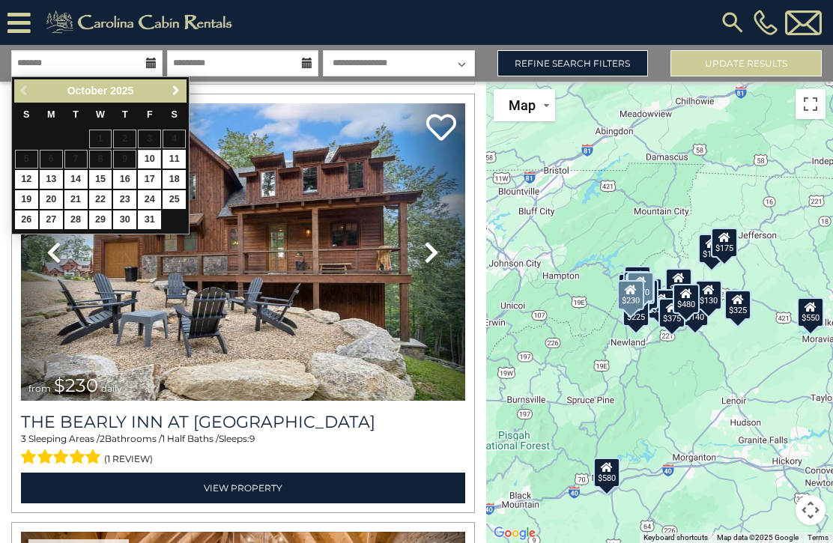
click at [172, 88] on span "Next" at bounding box center [176, 91] width 12 height 12
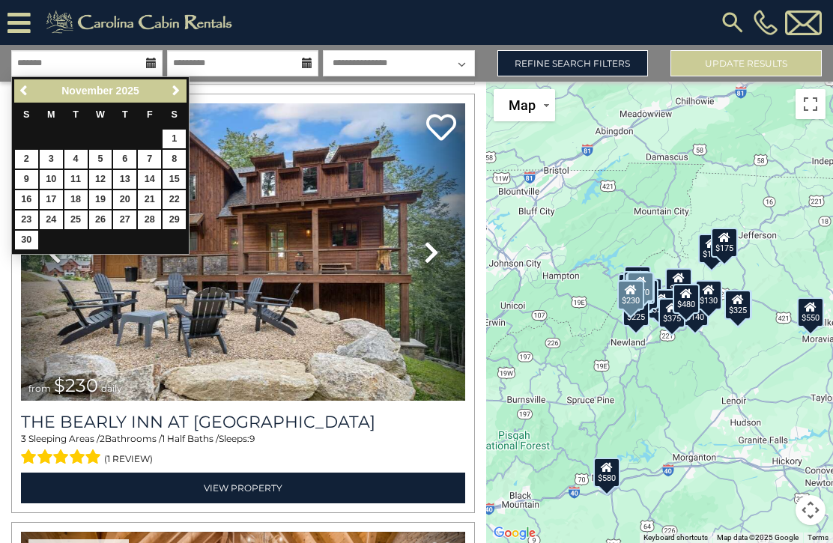
click at [169, 190] on link "22" at bounding box center [174, 199] width 23 height 19
type input "********"
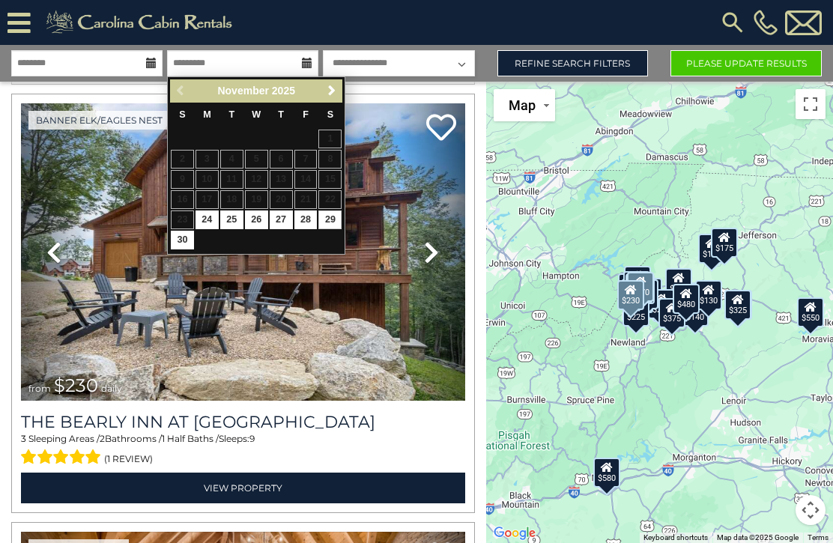
click at [324, 220] on link "29" at bounding box center [329, 220] width 23 height 19
type input "********"
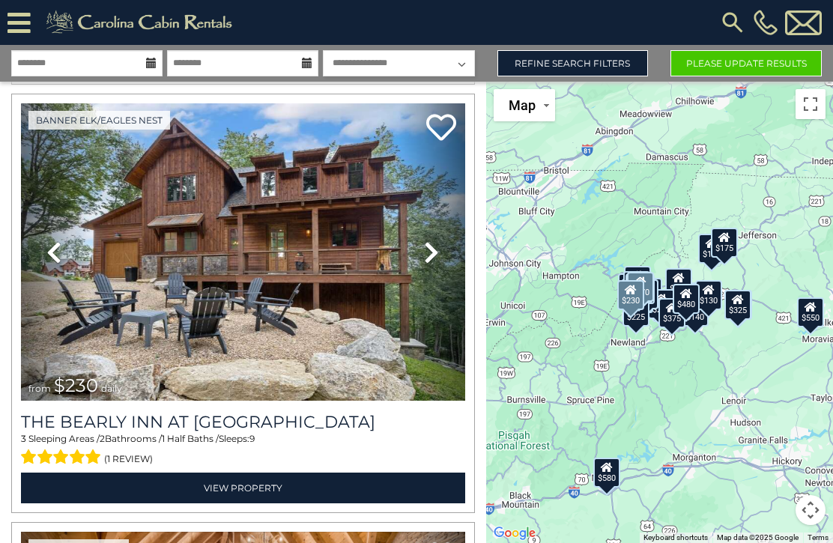
click at [607, 58] on link "Refine Search Filters" at bounding box center [573, 63] width 151 height 26
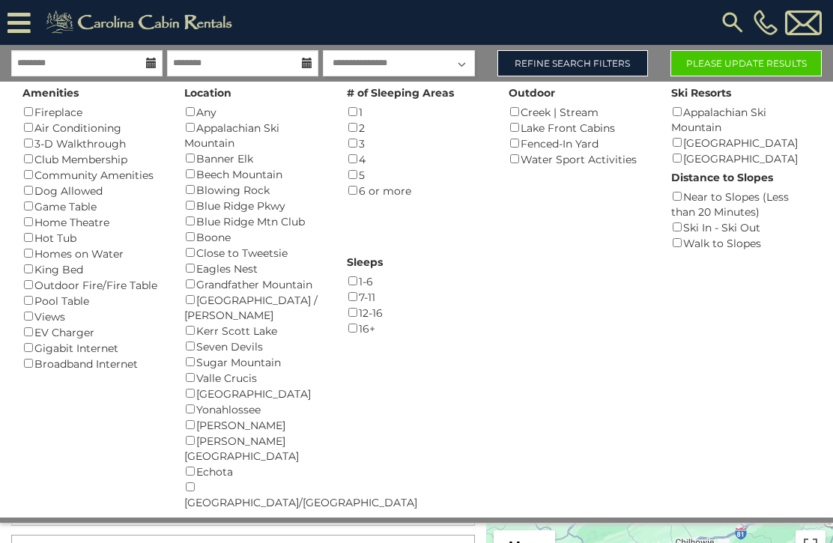
click at [23, 230] on div "Hot Tub ()" at bounding box center [91, 238] width 139 height 16
click at [758, 55] on button "Please Update Results" at bounding box center [746, 63] width 151 height 26
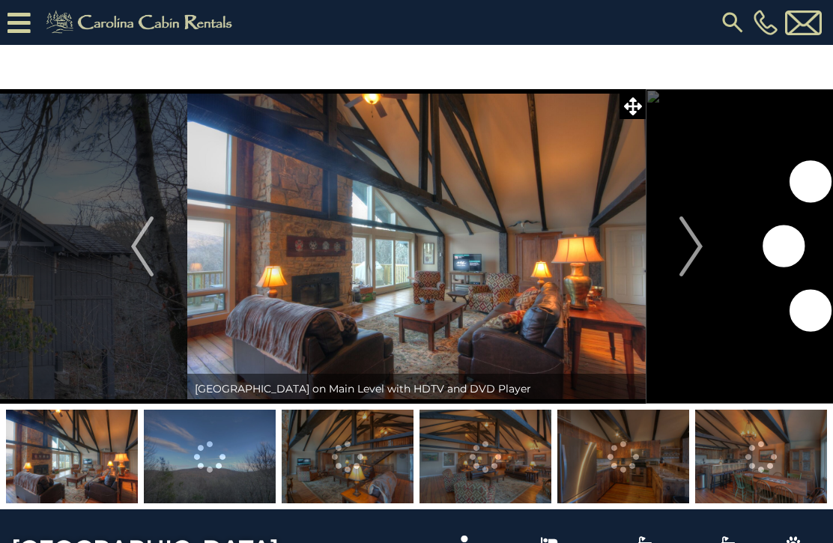
click at [693, 252] on img "Next" at bounding box center [691, 247] width 22 height 60
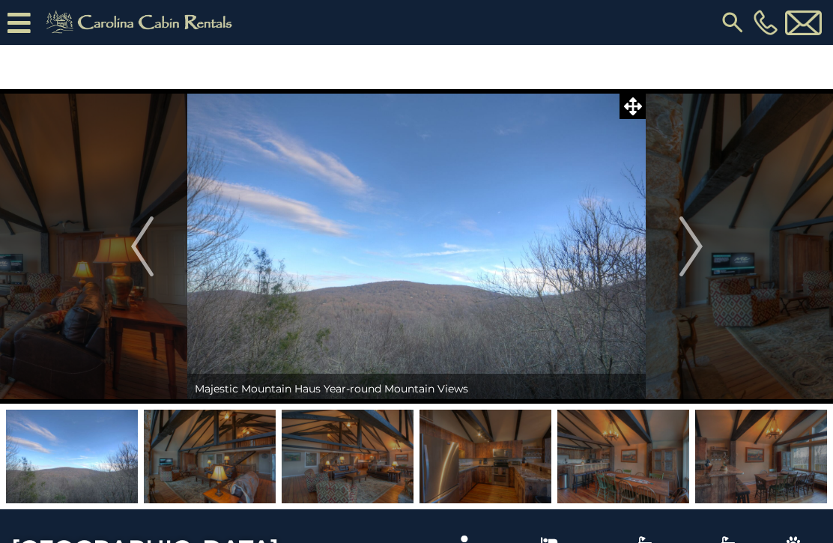
click at [684, 254] on img "Next" at bounding box center [691, 247] width 22 height 60
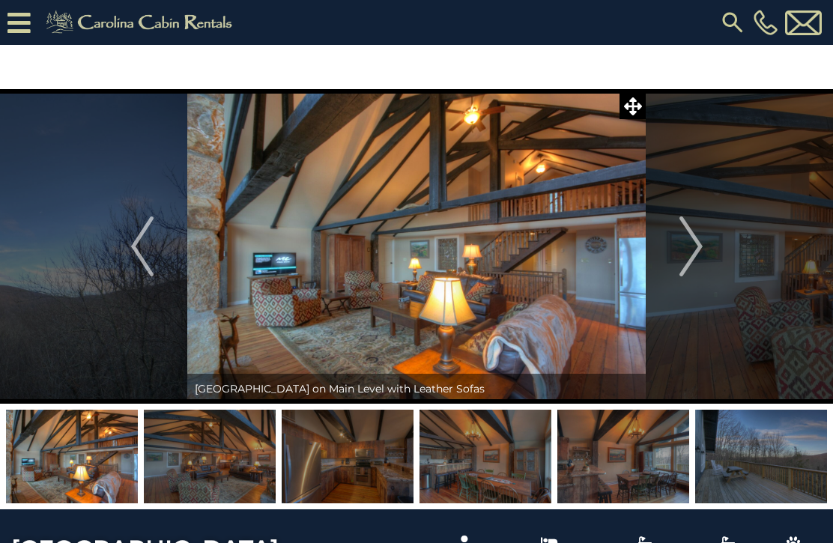
click at [687, 256] on img "Next" at bounding box center [691, 247] width 22 height 60
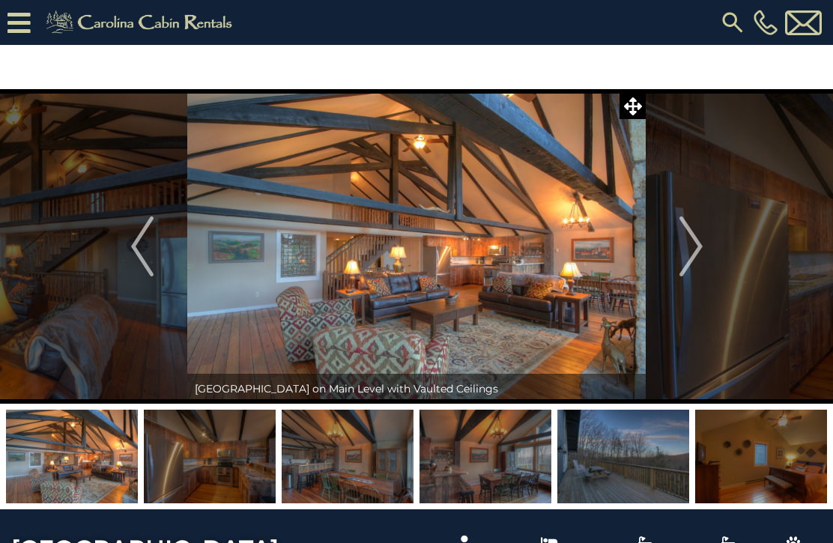
click at [690, 233] on img "Next" at bounding box center [691, 247] width 22 height 60
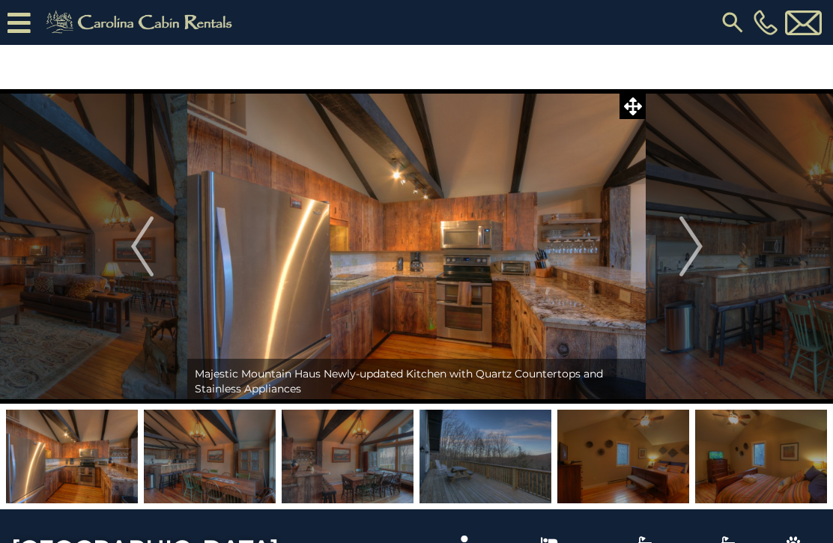
click at [692, 243] on img "Next" at bounding box center [691, 247] width 22 height 60
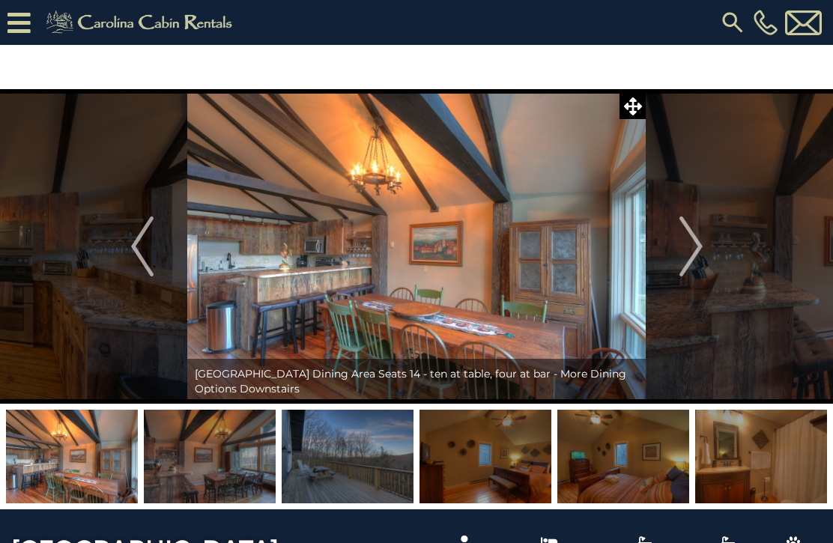
click at [689, 247] on img "Next" at bounding box center [691, 247] width 22 height 60
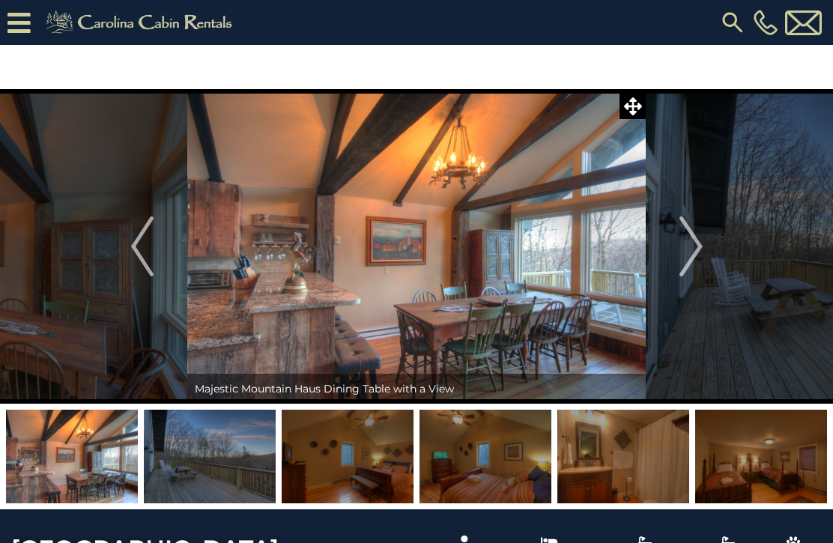
click at [679, 246] on button "Next" at bounding box center [691, 246] width 91 height 315
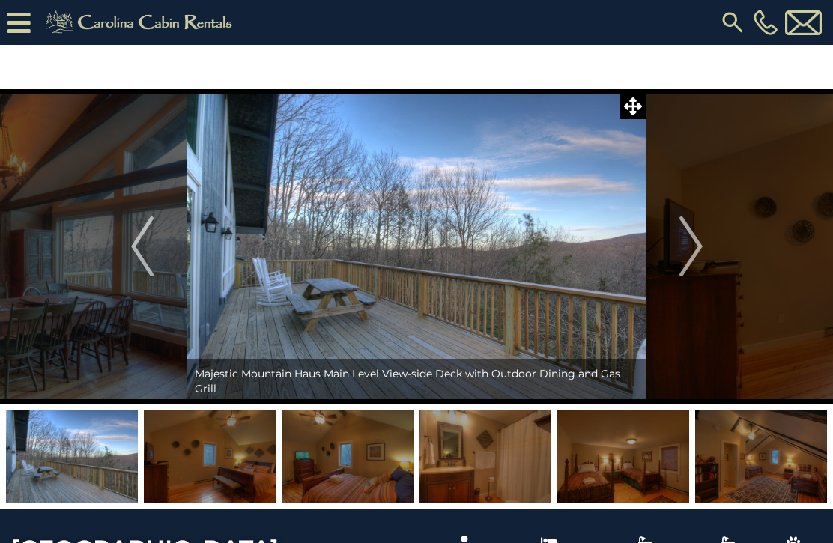
click at [681, 250] on img "Next" at bounding box center [691, 247] width 22 height 60
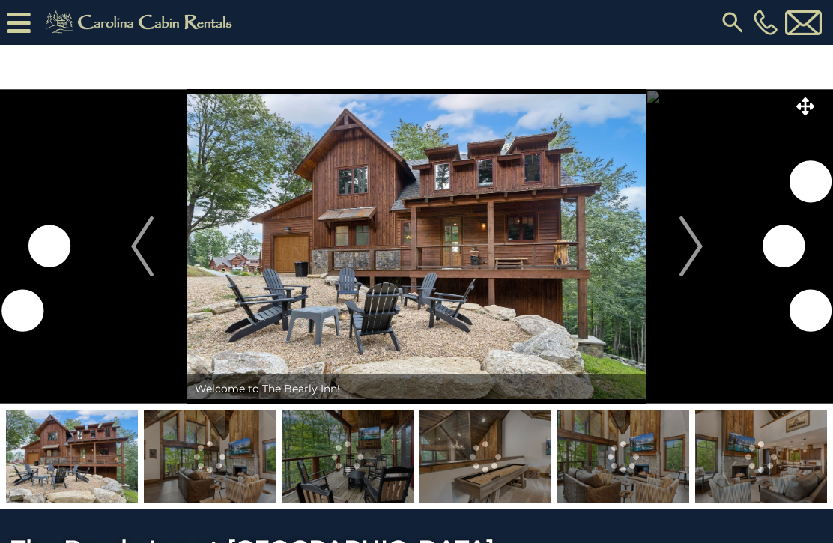
click at [692, 255] on img "Next" at bounding box center [691, 247] width 22 height 60
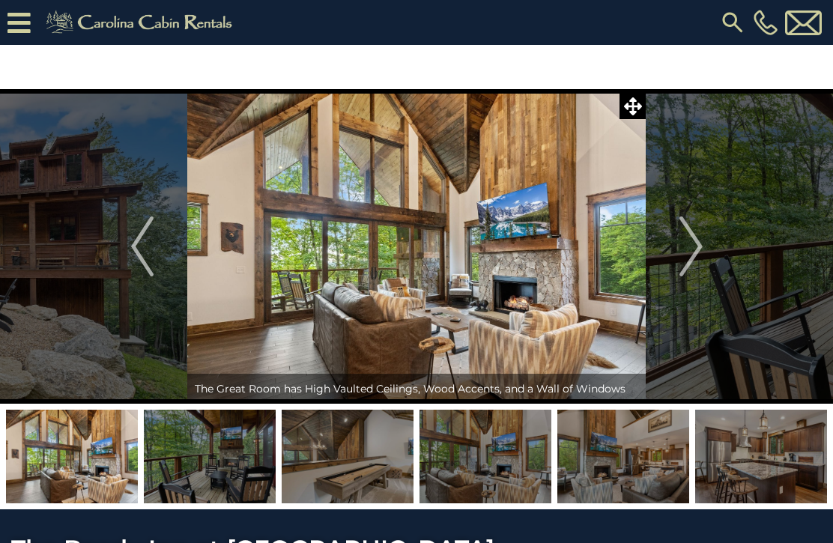
click at [684, 241] on img "Next" at bounding box center [691, 247] width 22 height 60
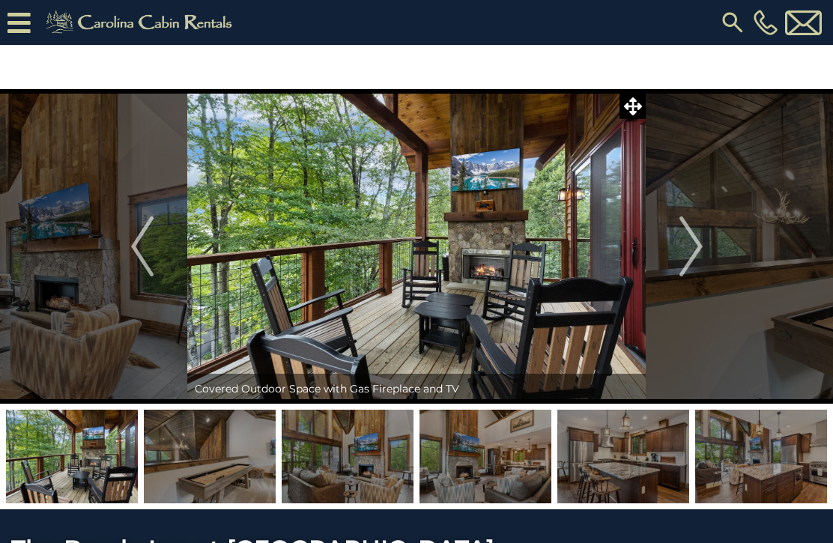
click at [682, 244] on img "Next" at bounding box center [691, 247] width 22 height 60
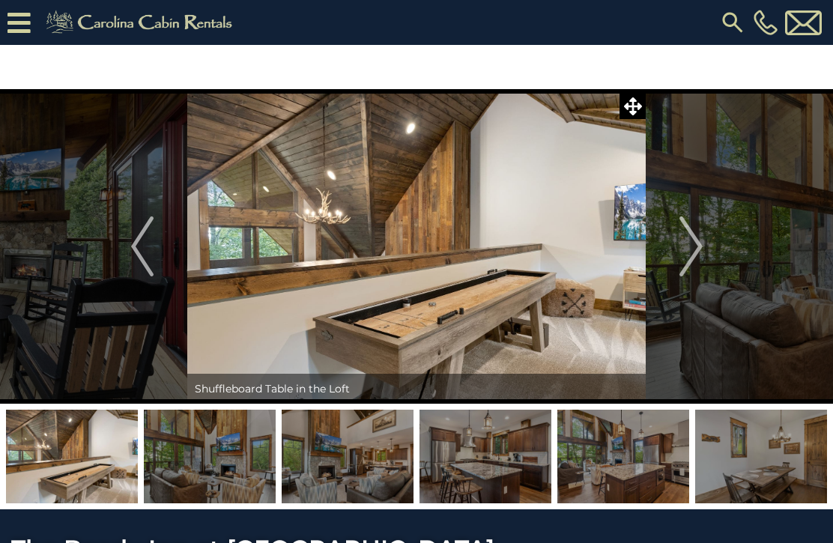
click at [685, 242] on img "Next" at bounding box center [691, 247] width 22 height 60
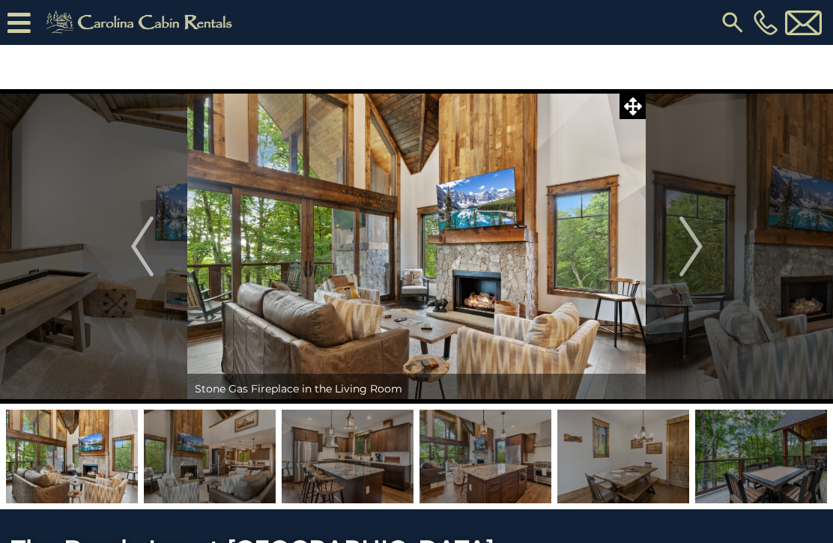
click at [684, 246] on img "Next" at bounding box center [691, 247] width 22 height 60
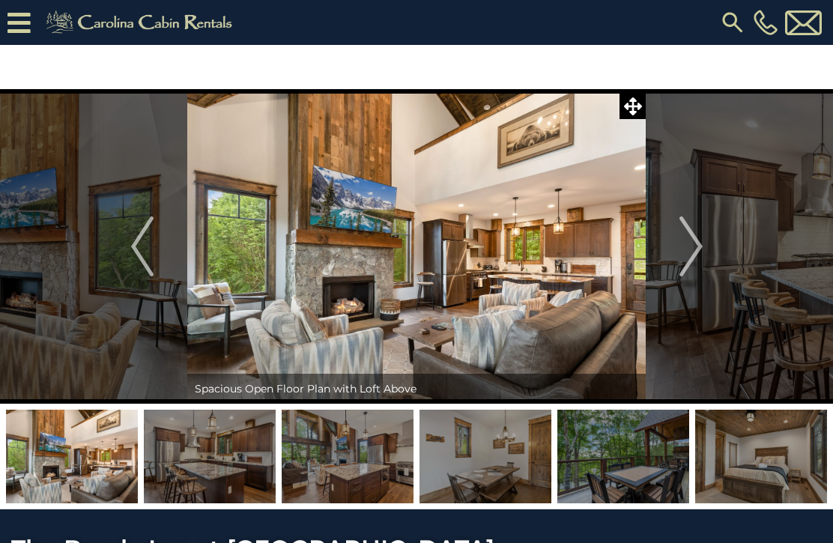
click at [686, 247] on img "Next" at bounding box center [691, 247] width 22 height 60
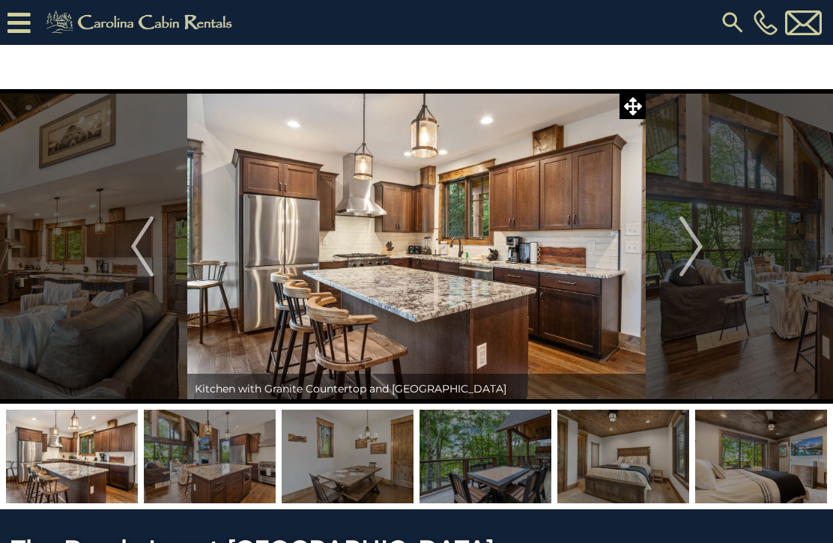
click at [684, 240] on img "Next" at bounding box center [691, 247] width 22 height 60
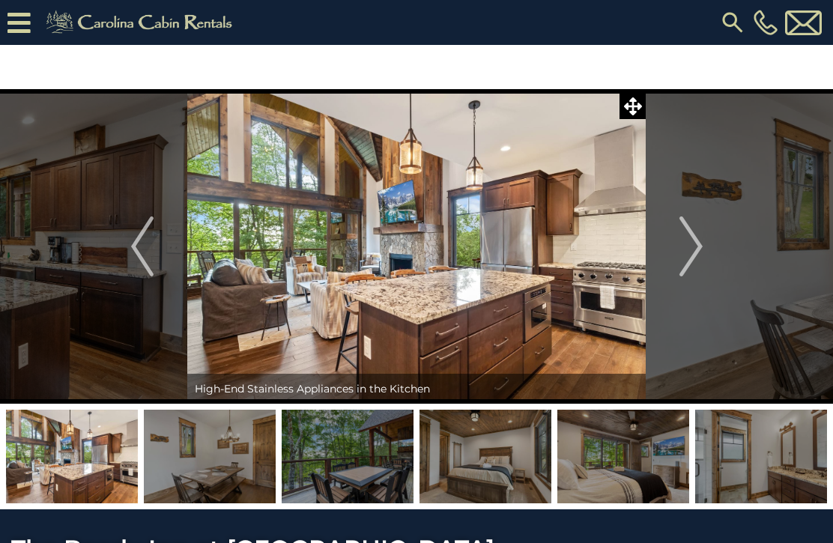
click at [680, 249] on img "Next" at bounding box center [691, 247] width 22 height 60
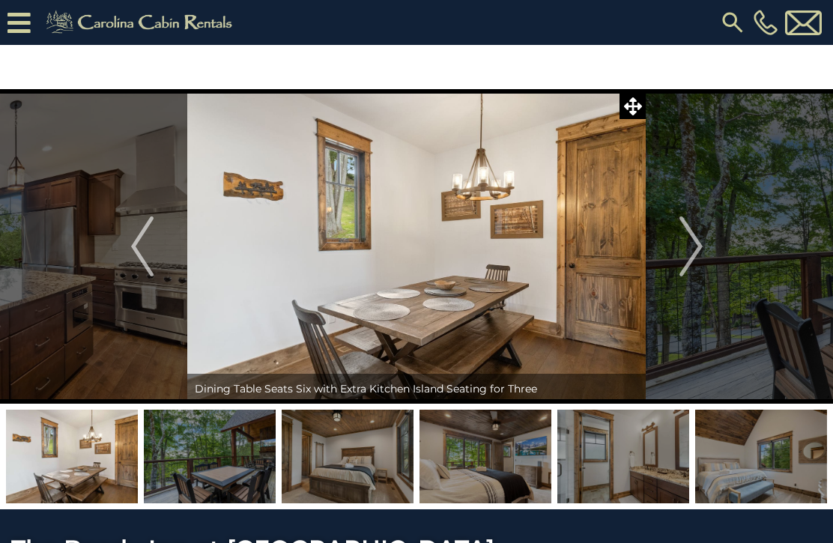
click at [688, 244] on img "Next" at bounding box center [691, 247] width 22 height 60
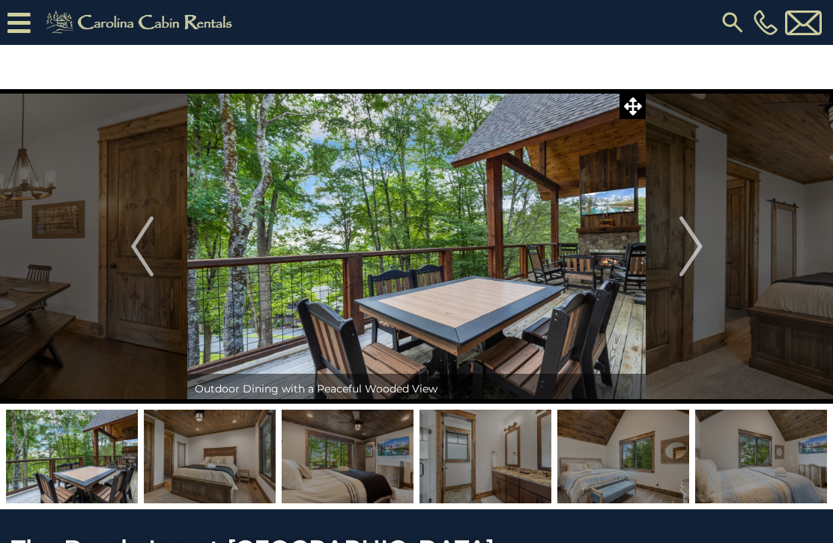
click at [688, 244] on img "Next" at bounding box center [691, 247] width 22 height 60
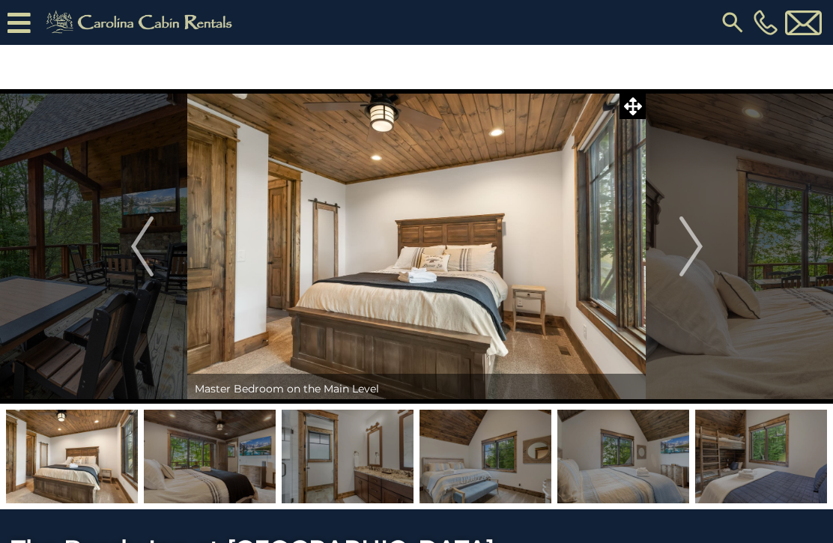
click at [680, 244] on img "Next" at bounding box center [691, 247] width 22 height 60
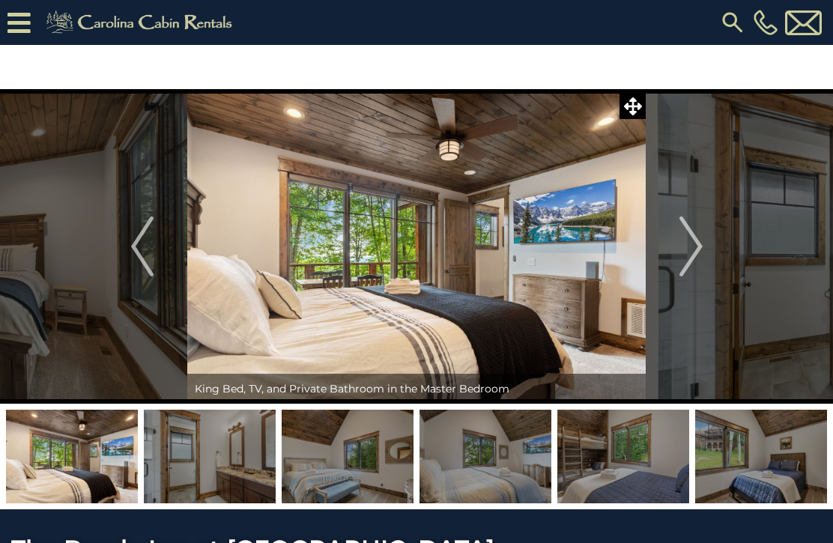
click at [692, 239] on img "Next" at bounding box center [691, 247] width 22 height 60
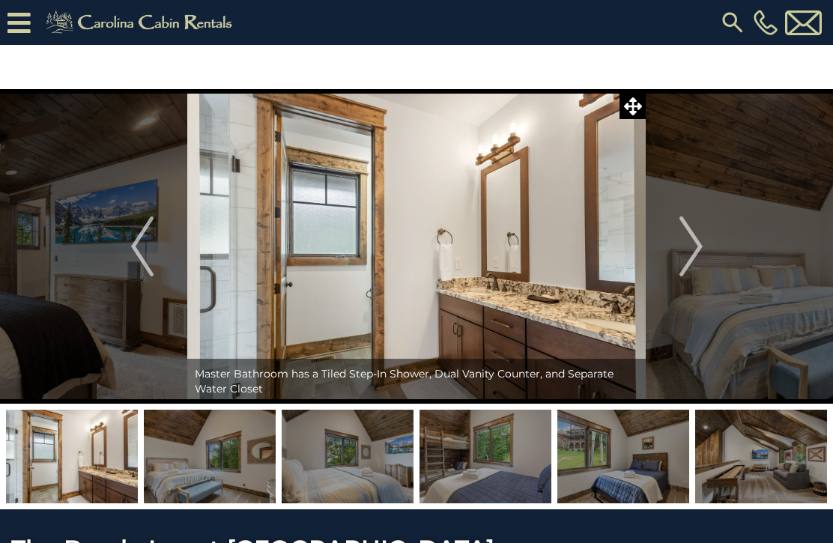
click at [689, 247] on img "Next" at bounding box center [691, 247] width 22 height 60
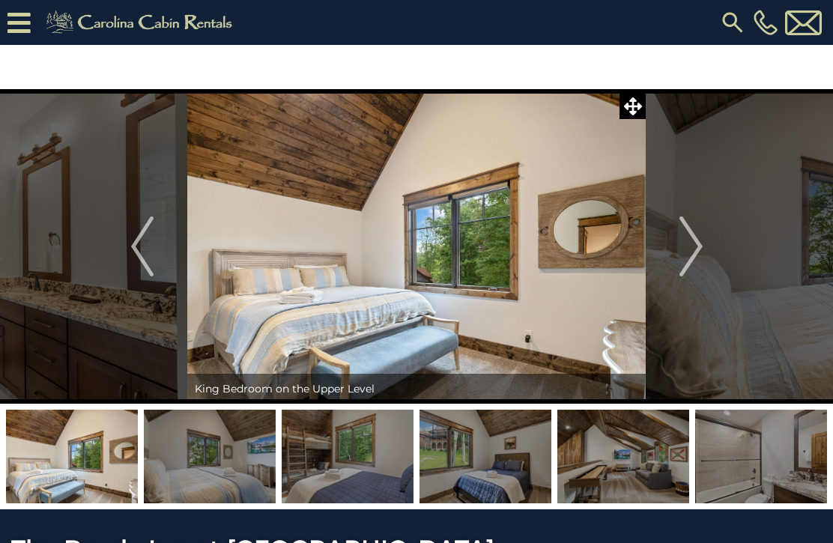
click at [695, 246] on img "Next" at bounding box center [691, 247] width 22 height 60
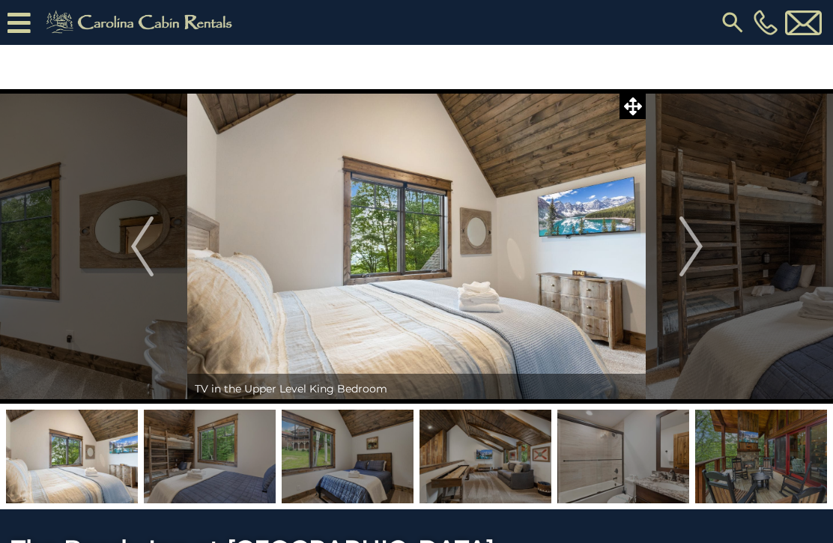
click at [697, 243] on img "Next" at bounding box center [691, 247] width 22 height 60
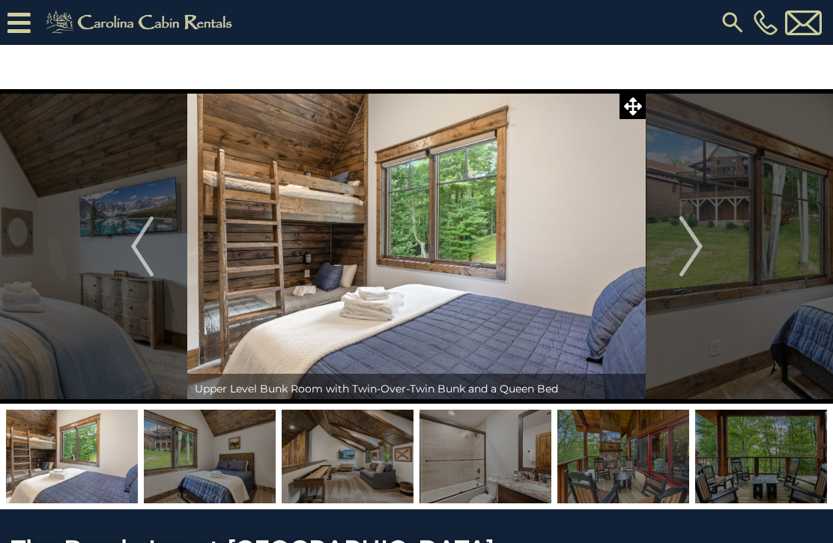
click at [698, 243] on img "Next" at bounding box center [691, 247] width 22 height 60
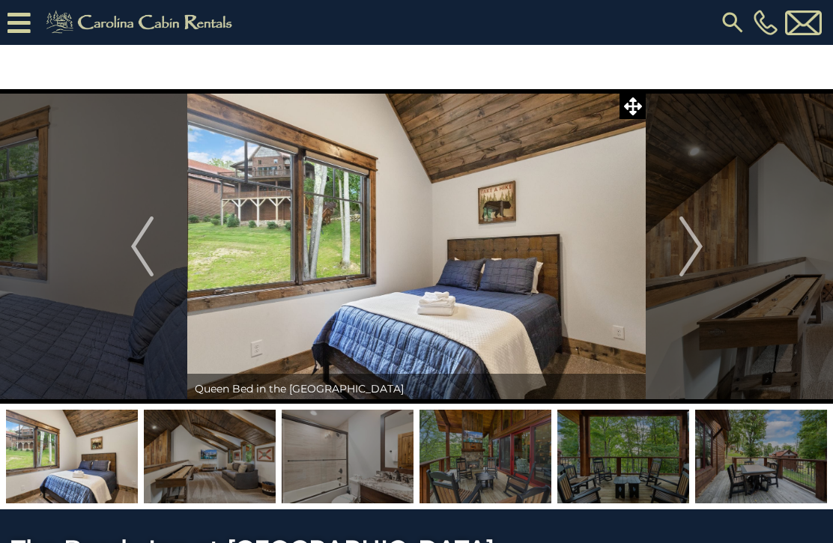
click at [694, 237] on img "Next" at bounding box center [691, 247] width 22 height 60
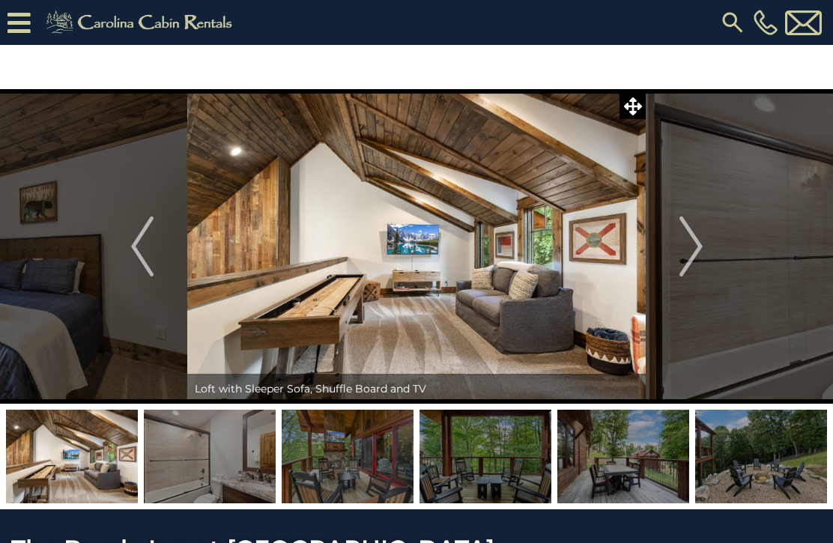
click at [694, 247] on img "Next" at bounding box center [691, 247] width 22 height 60
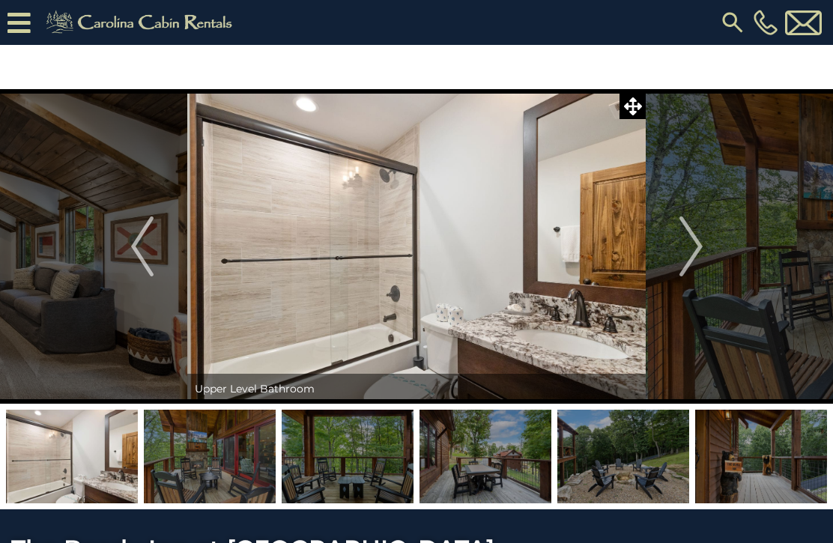
click at [687, 248] on img "Next" at bounding box center [691, 247] width 22 height 60
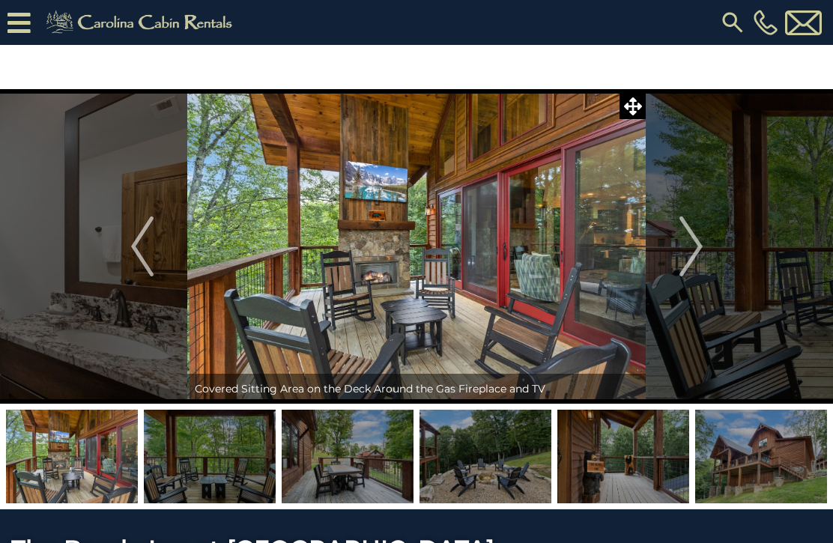
click at [694, 248] on img "Next" at bounding box center [691, 247] width 22 height 60
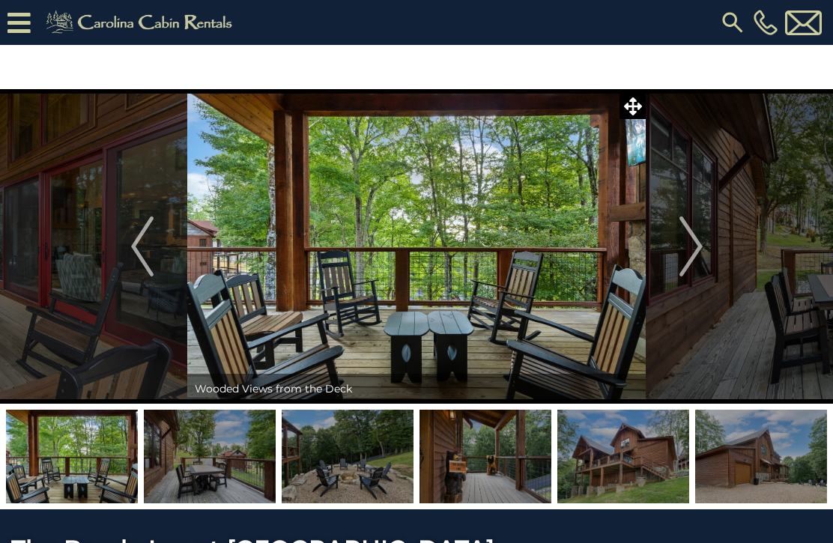
click at [694, 240] on img "Next" at bounding box center [691, 247] width 22 height 60
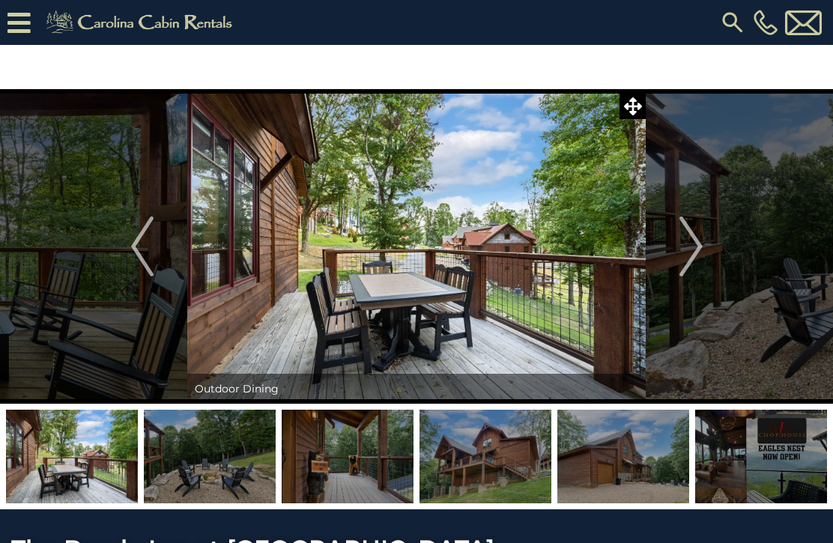
click at [693, 244] on img "Next" at bounding box center [691, 247] width 22 height 60
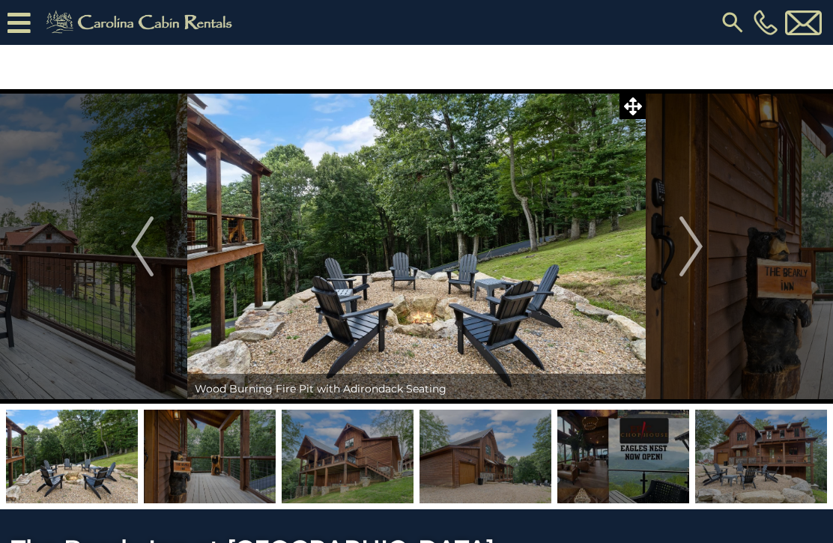
click at [697, 248] on img "Next" at bounding box center [691, 247] width 22 height 60
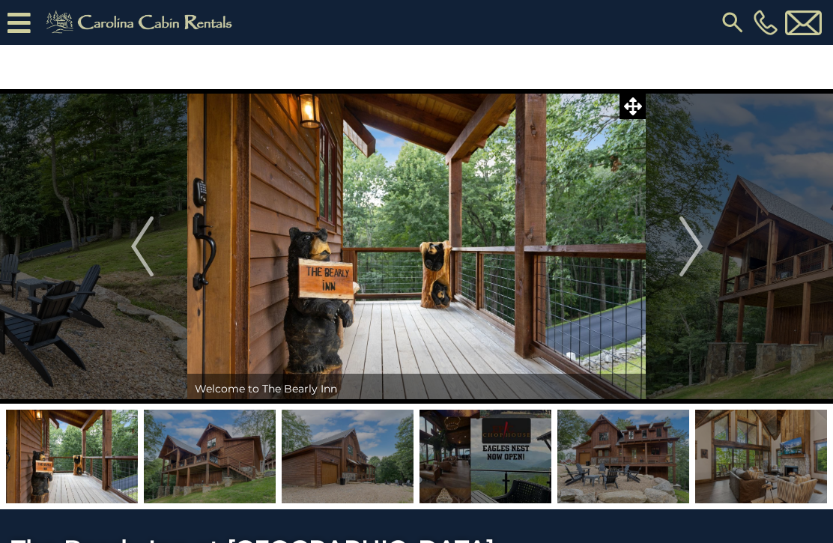
click at [695, 241] on img "Next" at bounding box center [691, 247] width 22 height 60
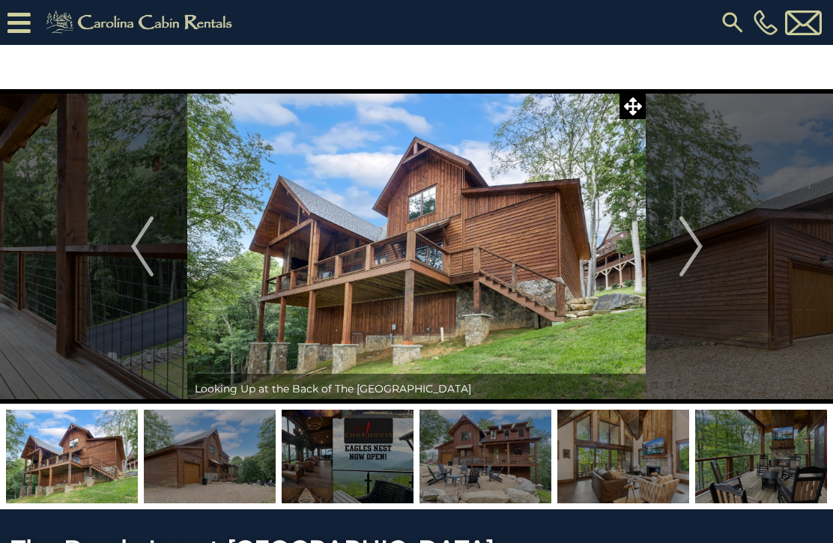
click at [686, 250] on img "Next" at bounding box center [691, 247] width 22 height 60
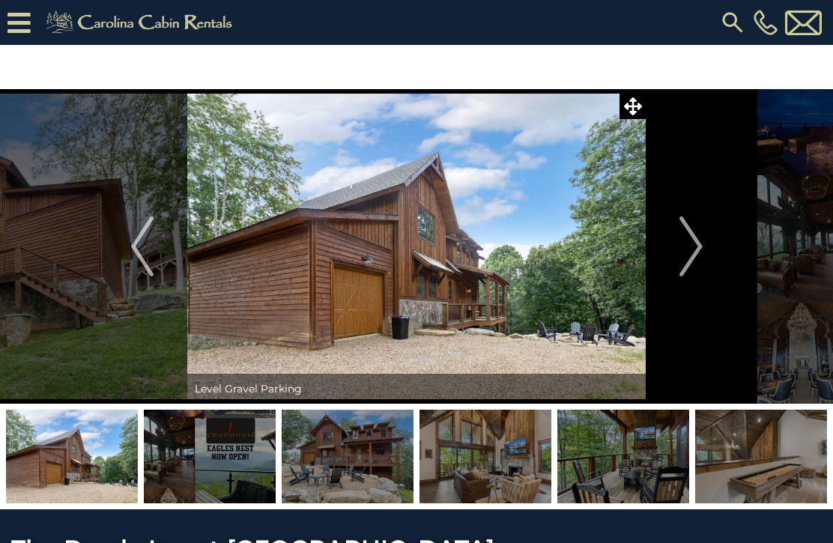
click at [687, 243] on img "Next" at bounding box center [691, 247] width 22 height 60
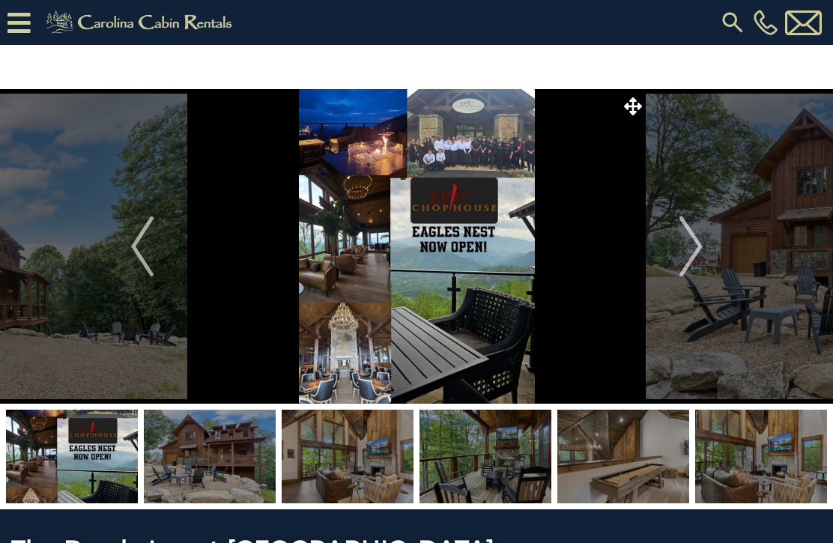
click at [683, 235] on img "Next" at bounding box center [691, 247] width 22 height 60
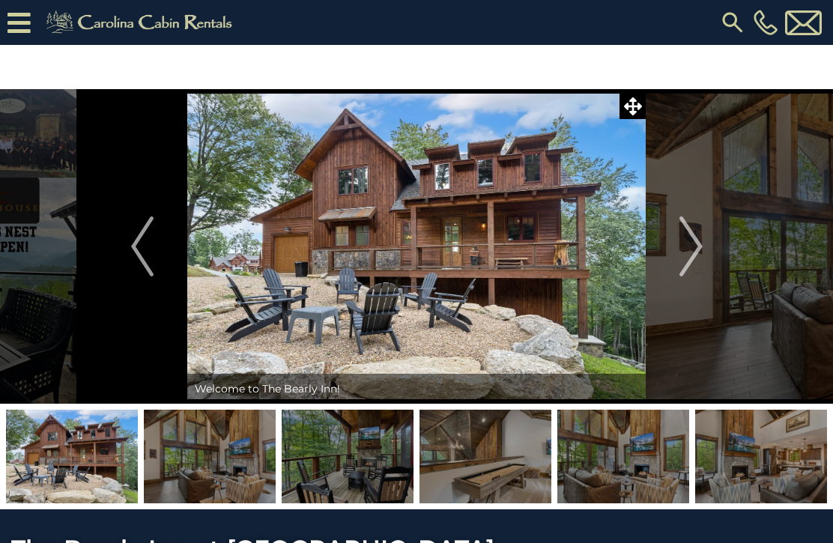
click at [686, 240] on img "Next" at bounding box center [691, 247] width 22 height 60
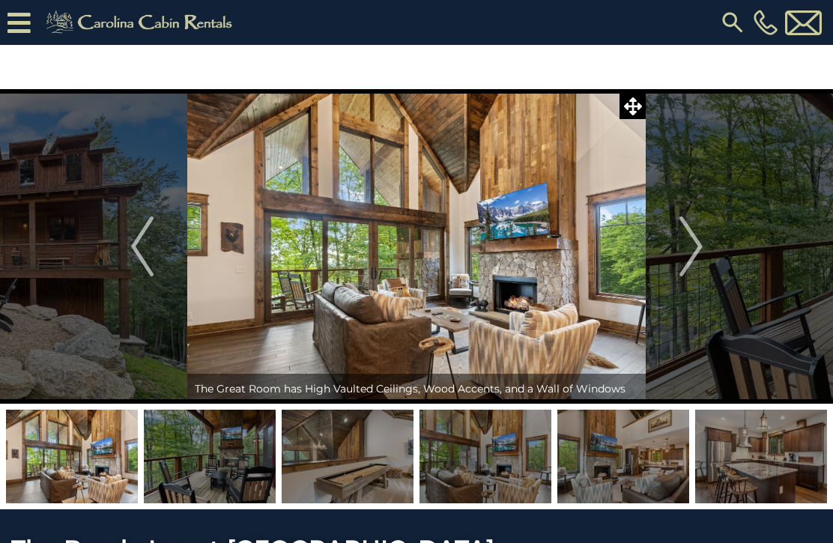
click at [679, 238] on button "Next" at bounding box center [691, 246] width 91 height 315
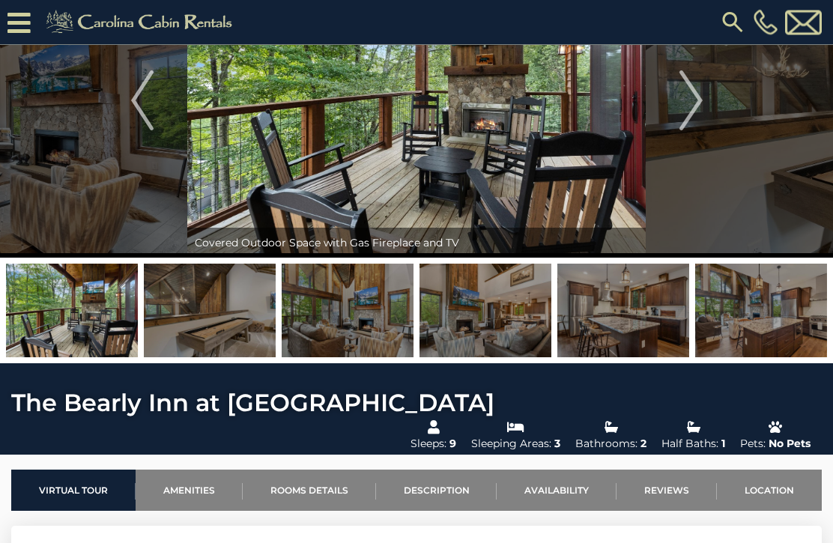
scroll to position [101, 0]
click at [555, 470] on link "Availability" at bounding box center [557, 490] width 120 height 41
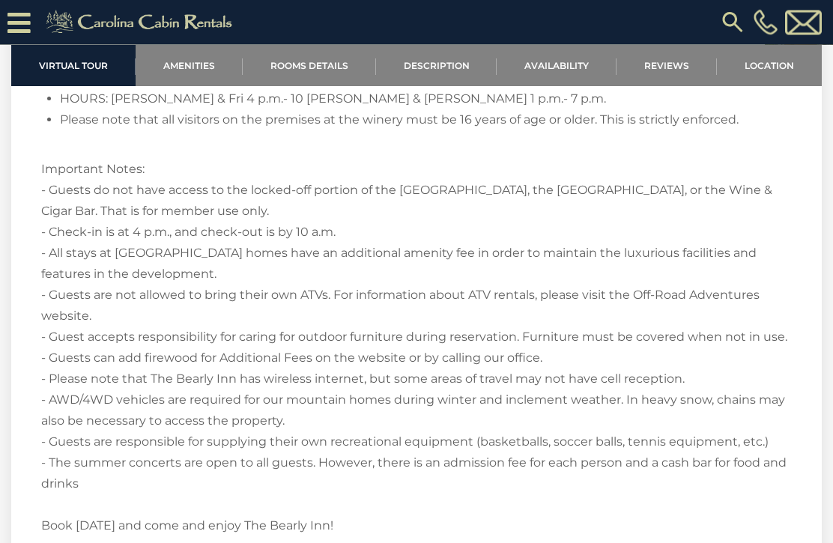
scroll to position [3142, 0]
